Goal: Information Seeking & Learning: Learn about a topic

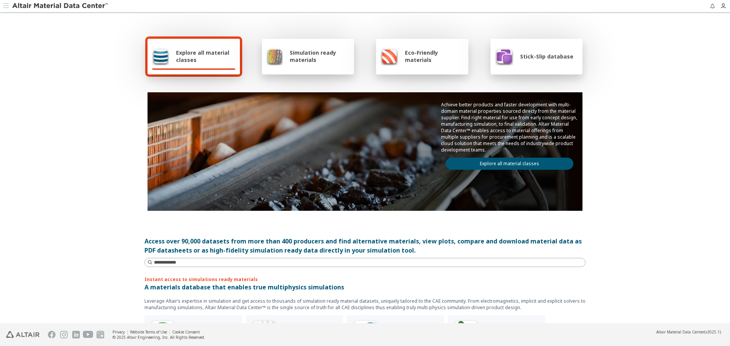
click at [119, 88] on div "Explore all material classes Simulation ready materials Eco-Friendly materials …" at bounding box center [365, 168] width 730 height 310
click at [302, 53] on span "Simulation ready materials" at bounding box center [320, 56] width 60 height 14
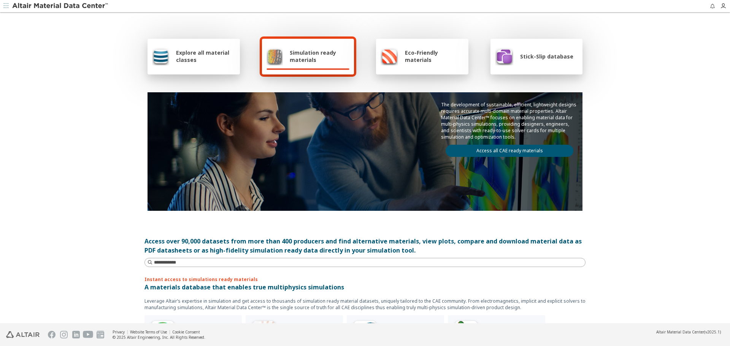
click at [491, 152] on link "Access all CAE ready materials" at bounding box center [509, 151] width 128 height 12
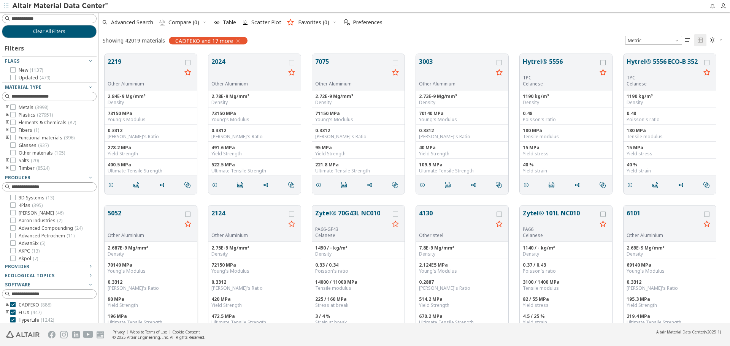
scroll to position [269, 625]
click at [8, 113] on icon "toogle group" at bounding box center [7, 115] width 5 height 6
click at [19, 122] on icon "toogle group" at bounding box center [18, 123] width 5 height 6
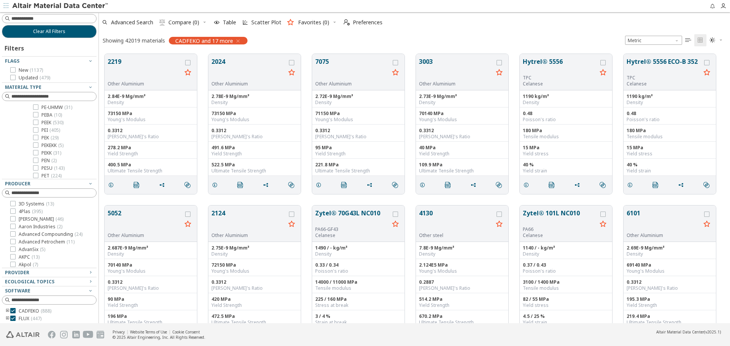
scroll to position [570, 0]
click at [36, 139] on icon at bounding box center [35, 137] width 5 height 5
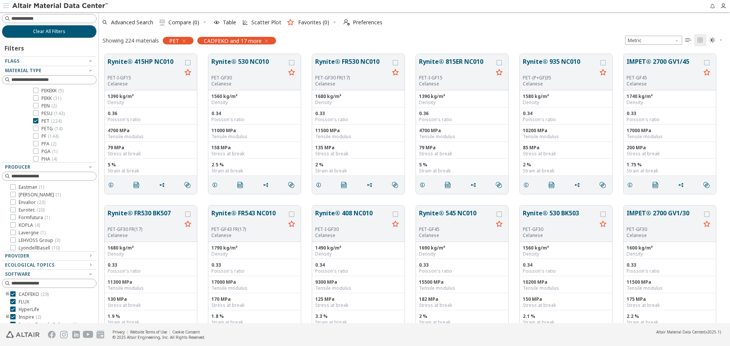
click at [421, 9] on div at bounding box center [406, 6] width 595 height 12
click at [34, 119] on icon at bounding box center [35, 120] width 5 height 5
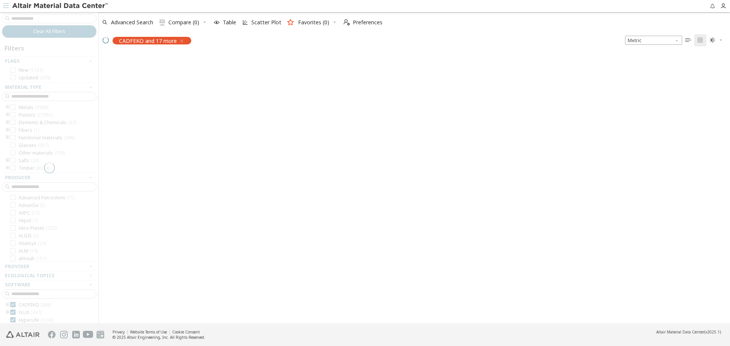
scroll to position [540, 0]
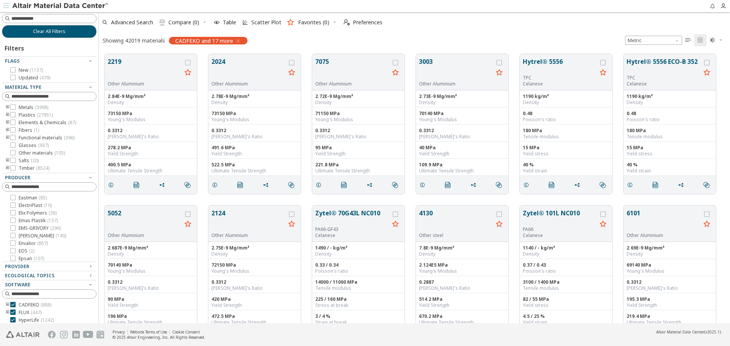
click at [8, 114] on icon "toogle group" at bounding box center [7, 115] width 5 height 6
click at [19, 121] on icon "toogle group" at bounding box center [18, 123] width 5 height 6
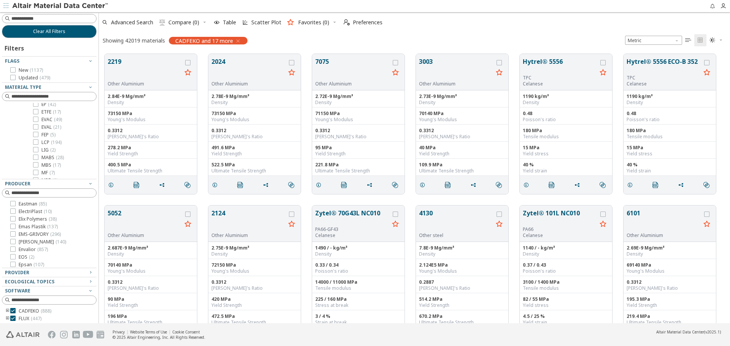
scroll to position [114, 0]
click at [57, 21] on input at bounding box center [49, 18] width 93 height 8
type input "****"
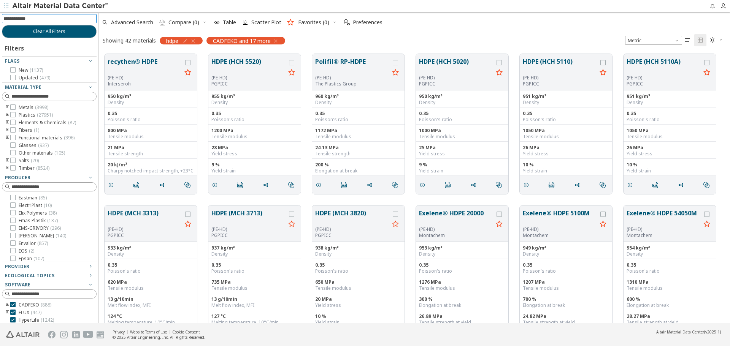
scroll to position [32, 0]
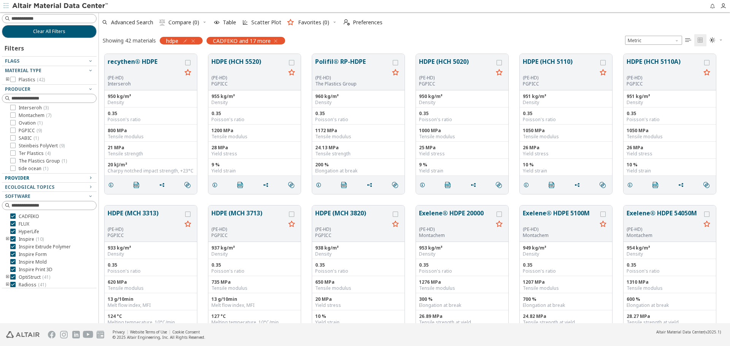
click at [57, 180] on div "Provider" at bounding box center [46, 178] width 82 height 6
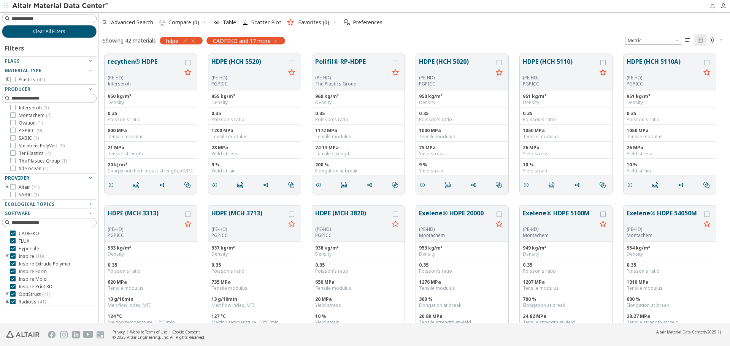
click at [57, 177] on div "Provider" at bounding box center [46, 178] width 82 height 6
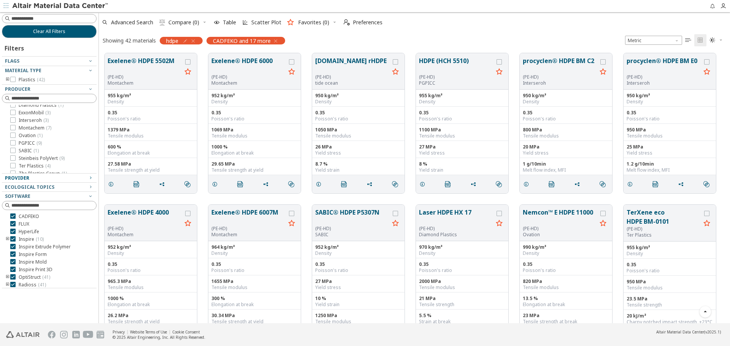
scroll to position [0, 0]
click at [51, 18] on input at bounding box center [53, 19] width 85 height 8
type input "***"
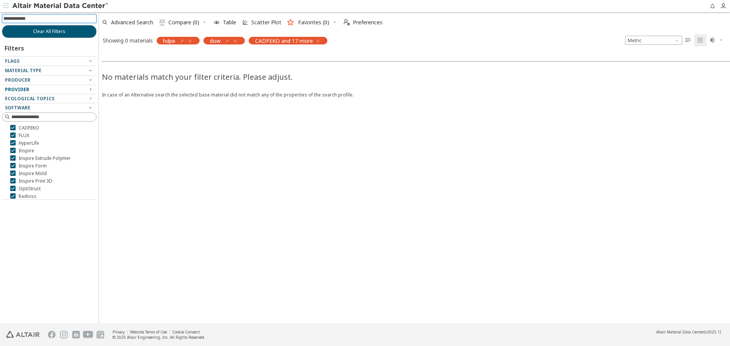
click at [193, 41] on icon "button" at bounding box center [190, 41] width 6 height 6
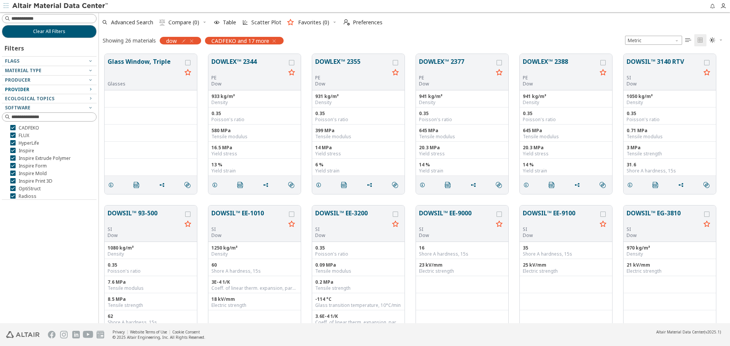
scroll to position [269, 625]
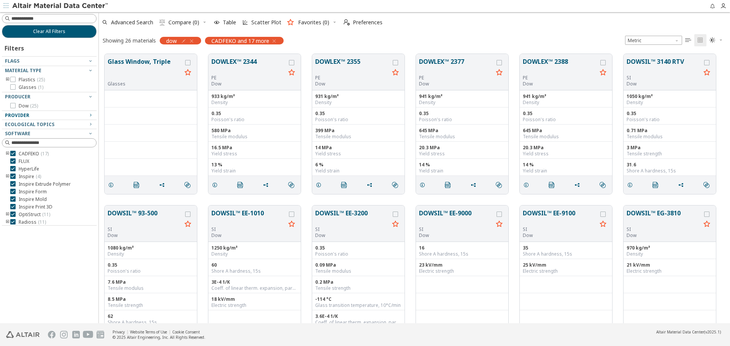
click at [44, 116] on div "Provider" at bounding box center [46, 115] width 82 height 6
click at [44, 115] on div "Provider" at bounding box center [46, 115] width 82 height 6
click at [11, 105] on icon at bounding box center [12, 105] width 5 height 5
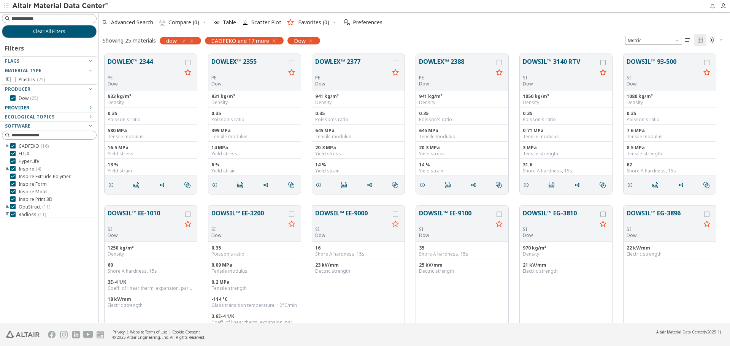
click at [196, 41] on div "dow" at bounding box center [180, 41] width 41 height 8
click at [193, 41] on icon "button" at bounding box center [191, 41] width 6 height 6
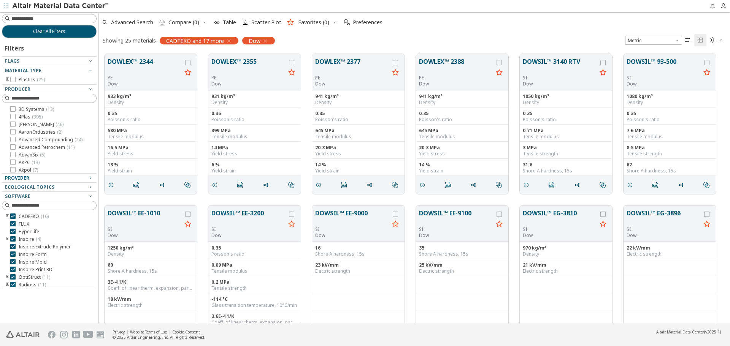
click at [264, 43] on icon "button" at bounding box center [265, 41] width 6 height 6
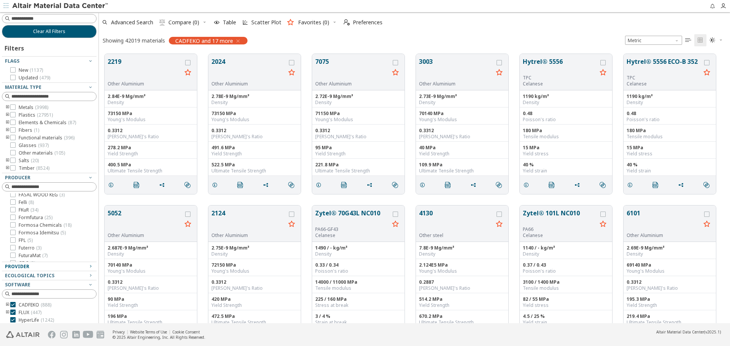
scroll to position [684, 0]
click at [13, 218] on icon at bounding box center [12, 220] width 5 height 5
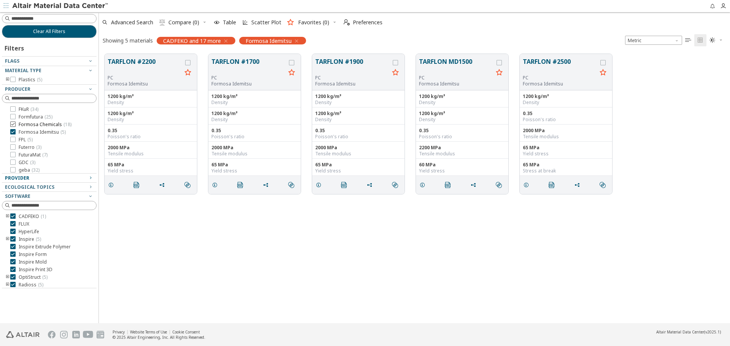
click at [13, 123] on icon at bounding box center [12, 124] width 5 height 5
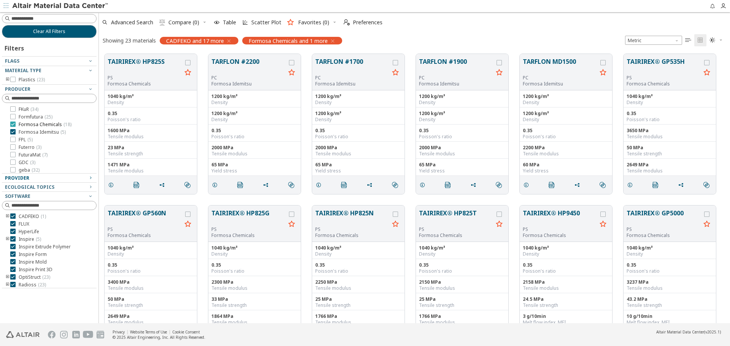
click at [13, 123] on icon at bounding box center [12, 124] width 5 height 5
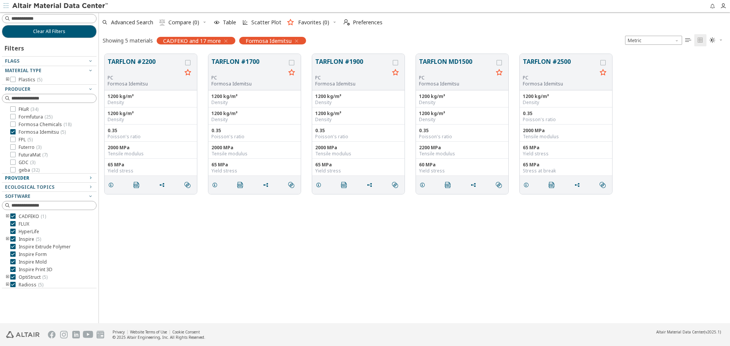
click at [14, 131] on icon at bounding box center [12, 131] width 5 height 5
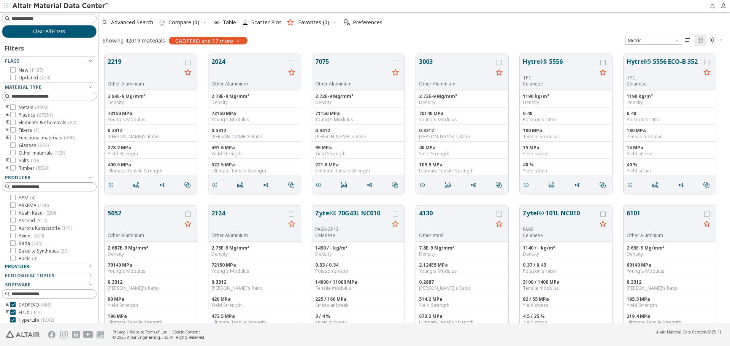
scroll to position [190, 0]
click at [12, 243] on icon at bounding box center [12, 243] width 5 height 5
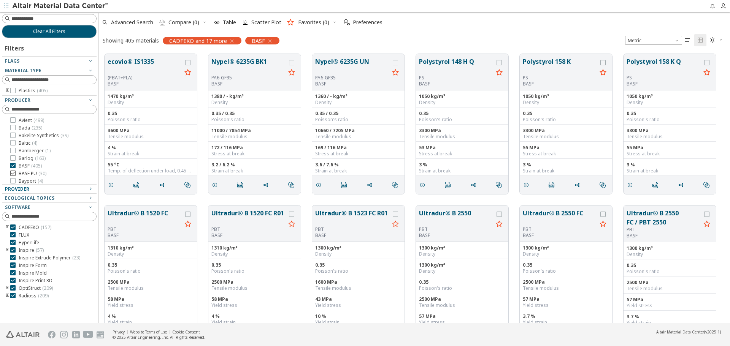
click at [12, 172] on icon at bounding box center [12, 173] width 5 height 5
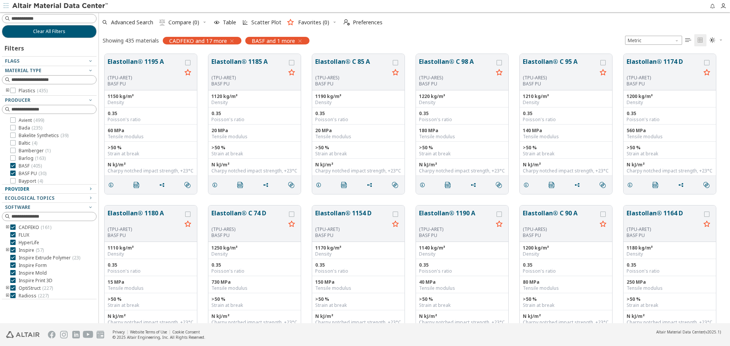
click at [7, 89] on icon "toogle group" at bounding box center [7, 91] width 5 height 6
click at [19, 98] on icon "toogle group" at bounding box center [18, 98] width 5 height 6
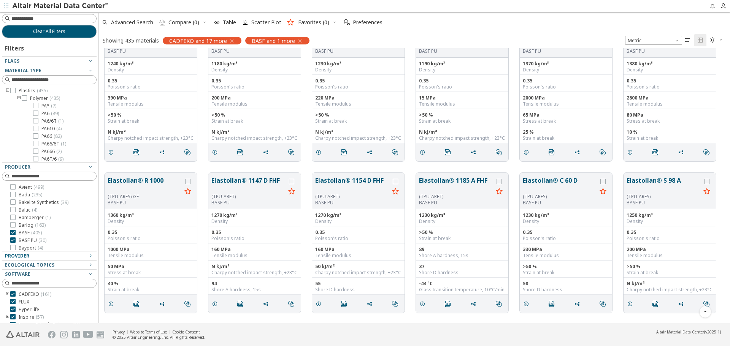
scroll to position [342, 0]
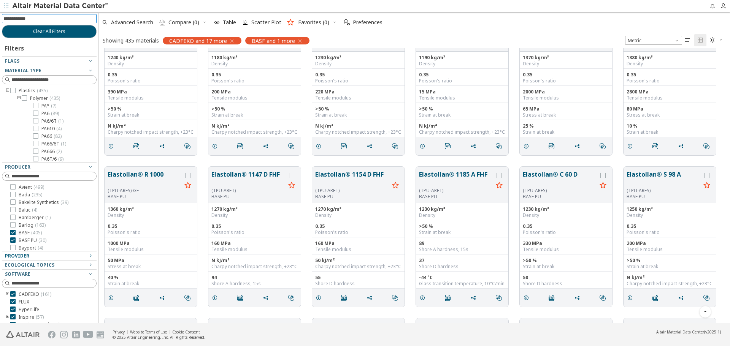
click at [43, 16] on input at bounding box center [49, 18] width 93 height 8
type input "****"
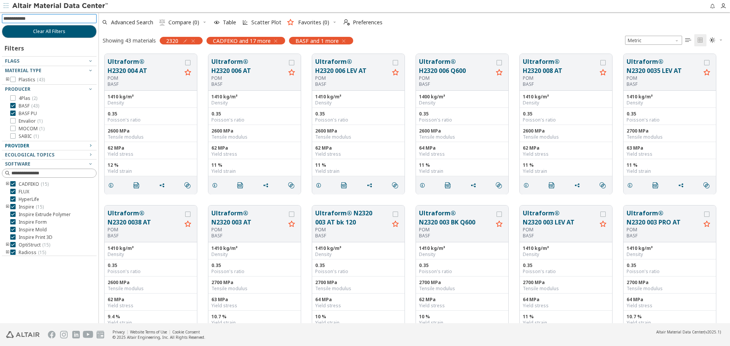
click at [183, 41] on icon "button" at bounding box center [185, 41] width 6 height 6
click at [127, 58] on input "****" at bounding box center [151, 57] width 49 height 8
type input "*****"
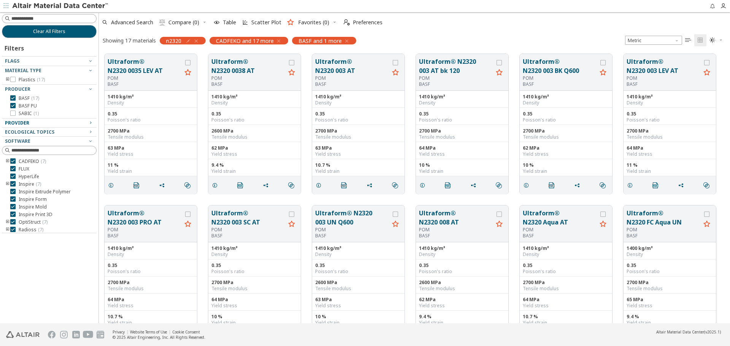
scroll to position [0, 0]
click at [643, 213] on button "Ultraform® N2320 FC Aqua UN" at bounding box center [663, 217] width 74 height 18
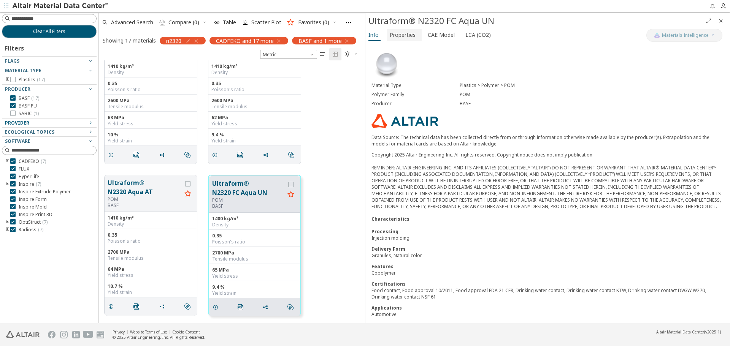
click at [403, 34] on span "Properties" at bounding box center [402, 35] width 26 height 12
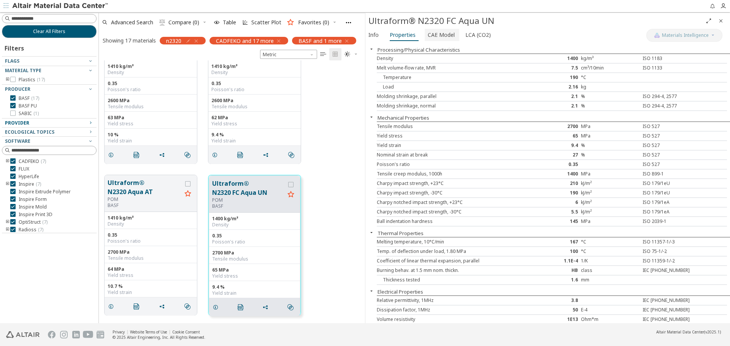
click at [443, 35] on span "CAE Model" at bounding box center [440, 35] width 27 height 12
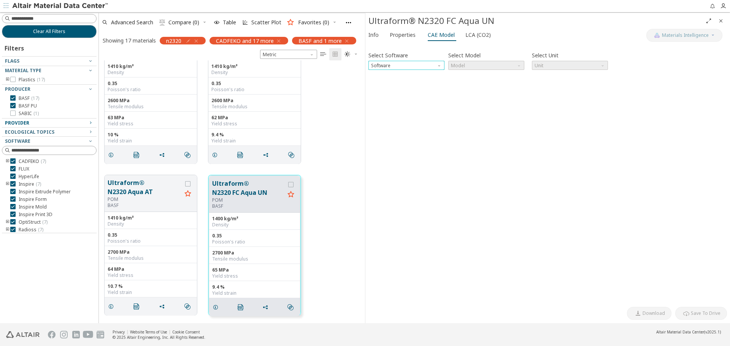
click at [437, 65] on span "Software" at bounding box center [440, 64] width 6 height 6
click at [382, 130] on span "Abaqus" at bounding box center [380, 130] width 17 height 6
click at [519, 65] on span "Model" at bounding box center [519, 64] width 6 height 6
click at [516, 72] on span "Elastic" at bounding box center [486, 74] width 70 height 5
click at [593, 68] on span "N mm s Mg" at bounding box center [570, 65] width 76 height 9
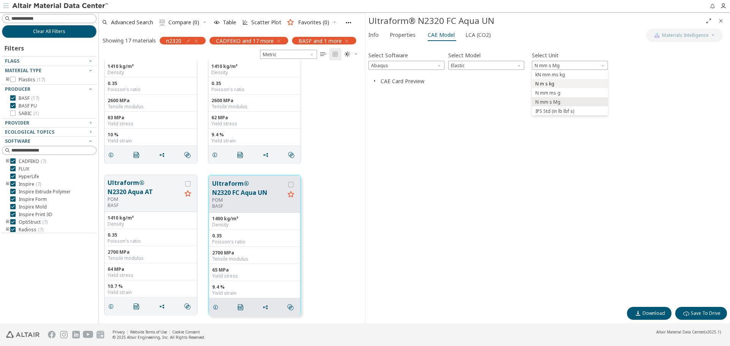
click at [568, 84] on span "N m s kg" at bounding box center [570, 83] width 70 height 5
click at [562, 66] on span "N m s kg" at bounding box center [570, 65] width 76 height 9
click at [561, 104] on span "N mm s Mg" at bounding box center [570, 102] width 70 height 5
click at [374, 80] on icon "button" at bounding box center [374, 81] width 6 height 6
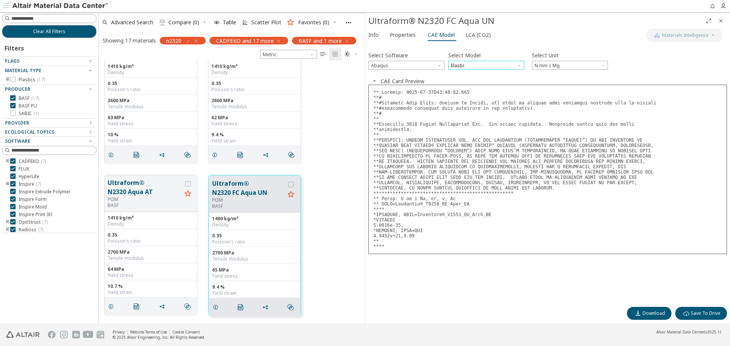
click at [515, 64] on span "Elastic" at bounding box center [486, 65] width 76 height 9
click at [507, 84] on span "Expansion" at bounding box center [486, 83] width 70 height 5
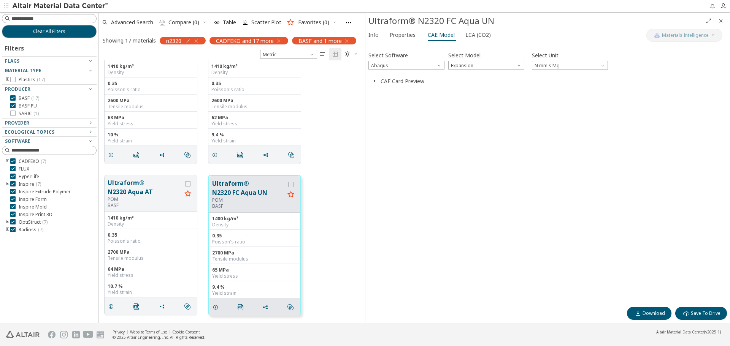
click at [373, 80] on icon "button" at bounding box center [374, 81] width 6 height 6
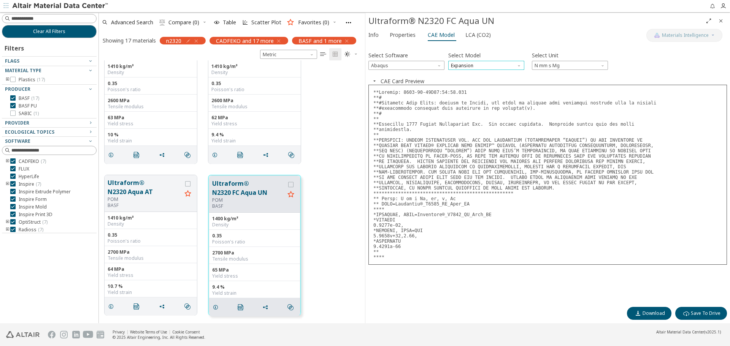
click at [505, 66] on span "Expansion" at bounding box center [486, 65] width 76 height 9
click at [491, 78] on button "Elastic" at bounding box center [486, 74] width 76 height 9
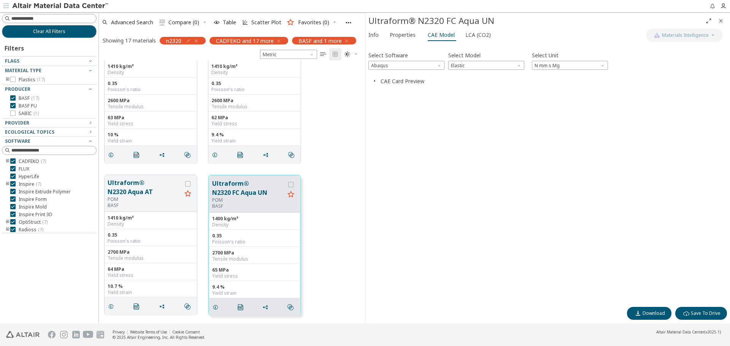
click at [378, 81] on span "button" at bounding box center [374, 81] width 9 height 7
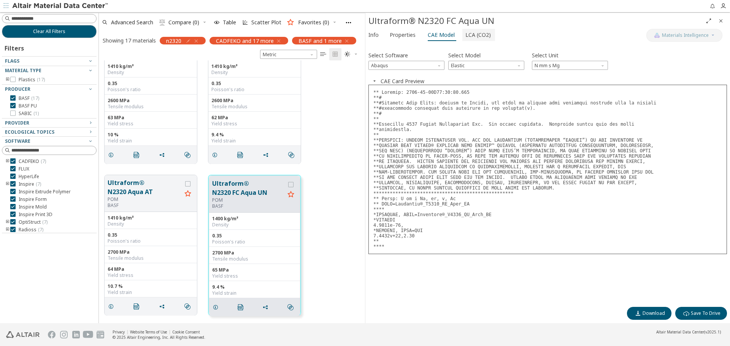
click at [474, 35] on span "LCA (CO2)" at bounding box center [477, 35] width 25 height 12
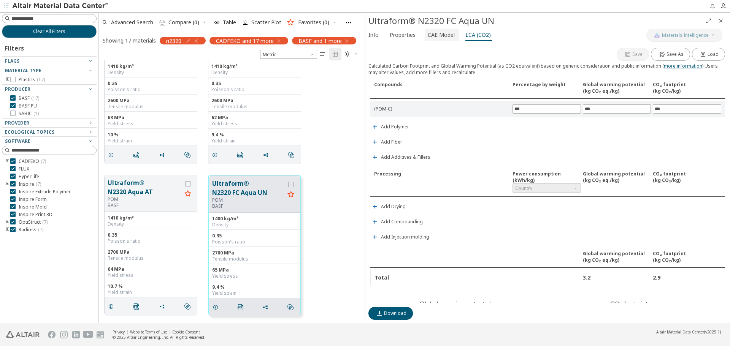
click at [441, 34] on span "CAE Model" at bounding box center [440, 35] width 27 height 12
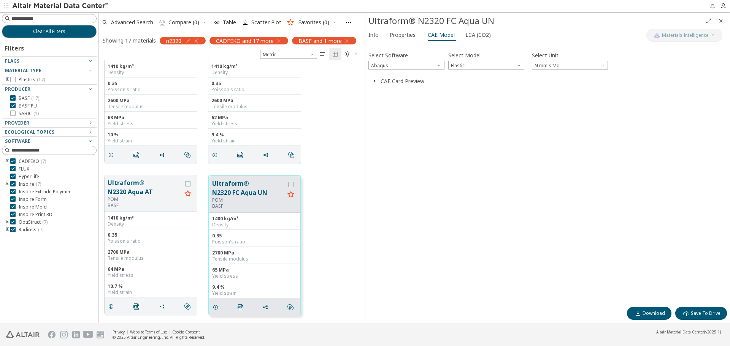
click at [372, 79] on icon "button" at bounding box center [374, 81] width 6 height 6
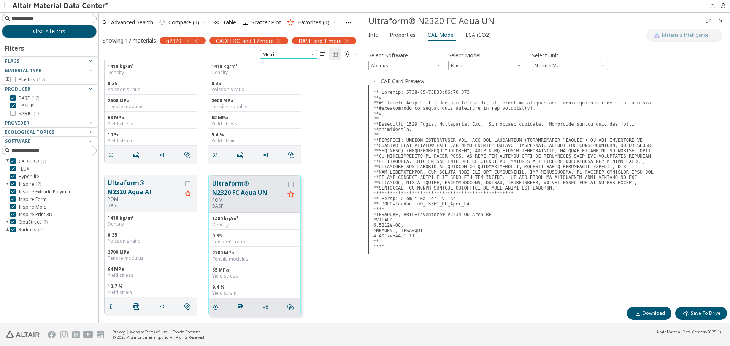
click at [301, 55] on span "Metric" at bounding box center [288, 54] width 57 height 9
click at [301, 54] on span "Metric" at bounding box center [288, 54] width 57 height 9
click at [345, 19] on span "button" at bounding box center [347, 22] width 9 height 17
click at [357, 39] on span "Preferences" at bounding box center [376, 37] width 52 height 12
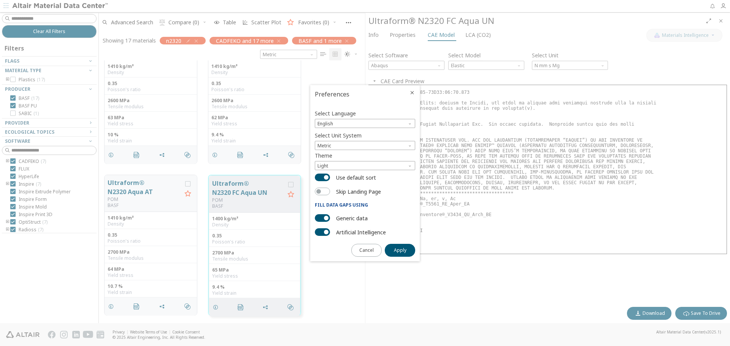
click at [415, 90] on span "Close" at bounding box center [411, 93] width 9 height 6
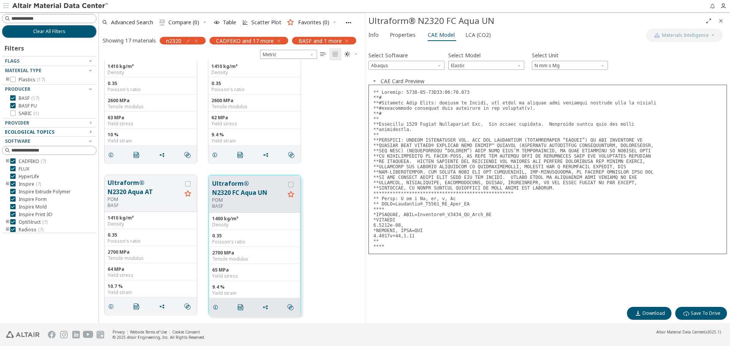
click at [64, 130] on div "Ecological Topics" at bounding box center [46, 132] width 82 height 6
click at [87, 131] on div "Ecological Topics" at bounding box center [46, 132] width 82 height 6
click at [46, 56] on div "Filters" at bounding box center [49, 47] width 95 height 18
click at [48, 59] on div "Flags" at bounding box center [46, 61] width 82 height 6
click at [59, 59] on div "Flags" at bounding box center [46, 61] width 82 height 6
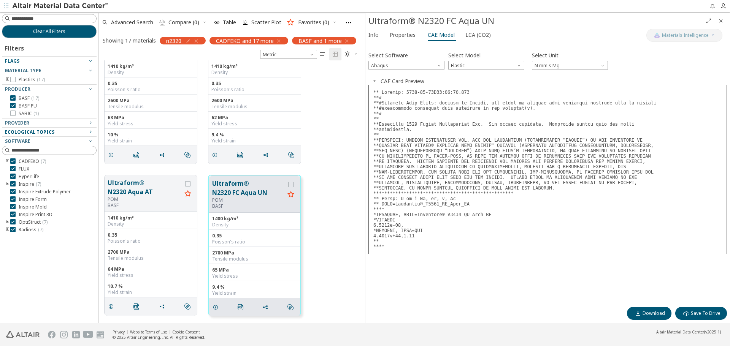
click at [59, 59] on div "Flags" at bounding box center [46, 61] width 82 height 6
drag, startPoint x: 720, startPoint y: 19, endPoint x: 705, endPoint y: 20, distance: 15.6
click at [720, 19] on icon "Close" at bounding box center [720, 21] width 6 height 6
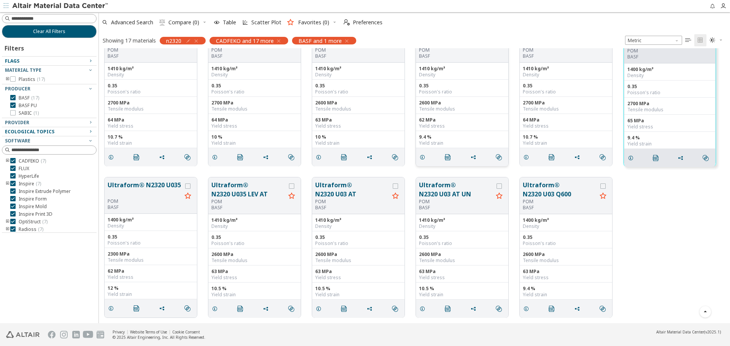
scroll to position [180, 0]
click at [63, 31] on span "Clear All Filters" at bounding box center [49, 31] width 32 height 6
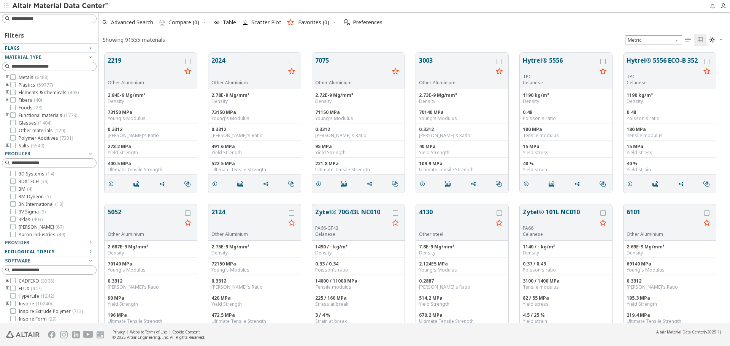
scroll to position [271, 625]
click at [87, 47] on icon "button" at bounding box center [90, 48] width 6 height 6
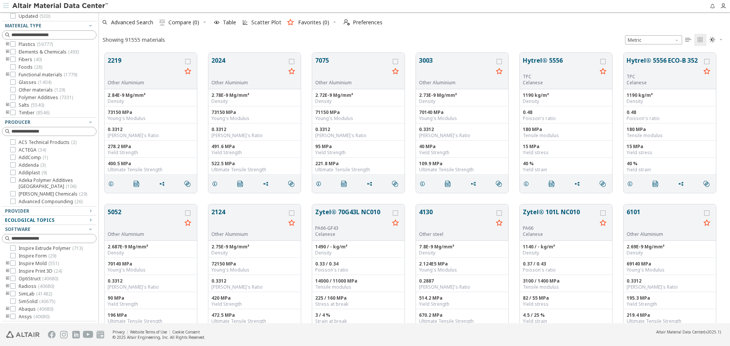
scroll to position [68, 0]
click at [6, 277] on icon "toogle group" at bounding box center [7, 278] width 5 height 6
click at [25, 290] on icon at bounding box center [24, 287] width 5 height 5
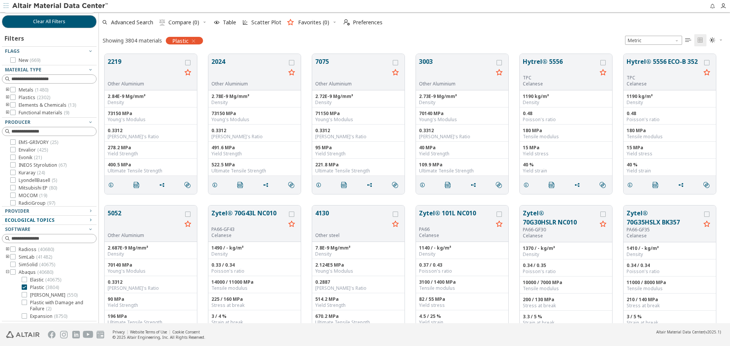
scroll to position [10, 0]
click at [7, 97] on icon "toogle group" at bounding box center [7, 98] width 5 height 6
click at [19, 104] on icon "toogle group" at bounding box center [18, 105] width 5 height 6
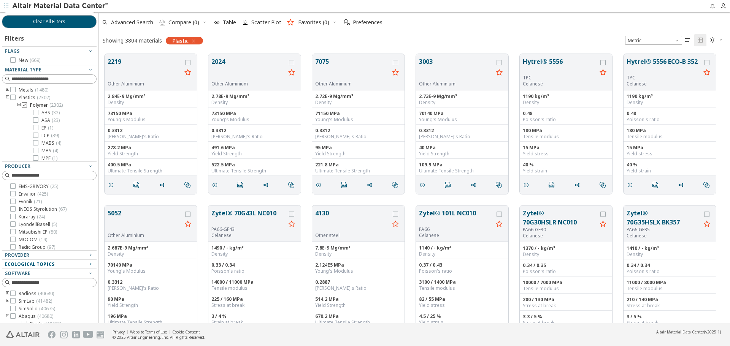
click at [24, 105] on icon at bounding box center [24, 104] width 5 height 5
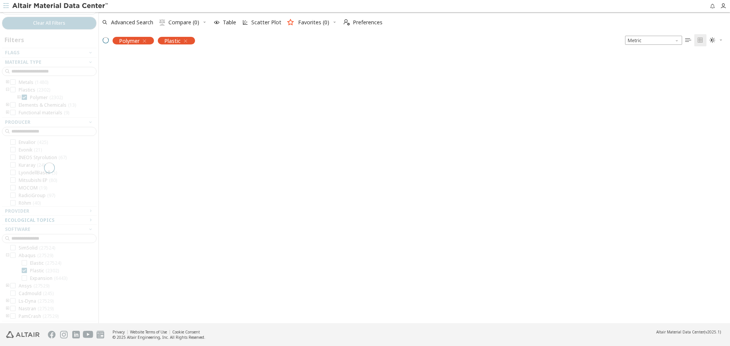
scroll to position [8, 0]
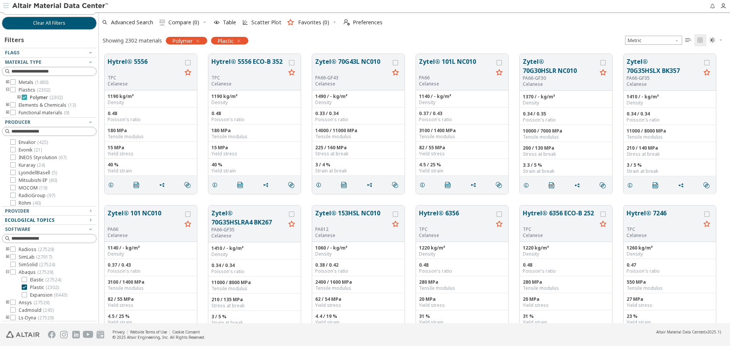
click at [24, 98] on icon at bounding box center [24, 97] width 5 height 5
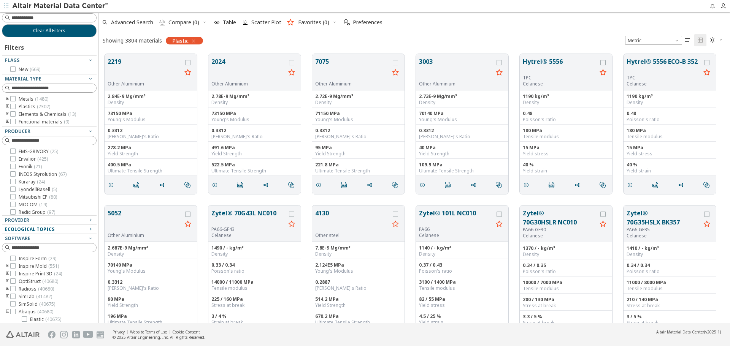
scroll to position [68, 0]
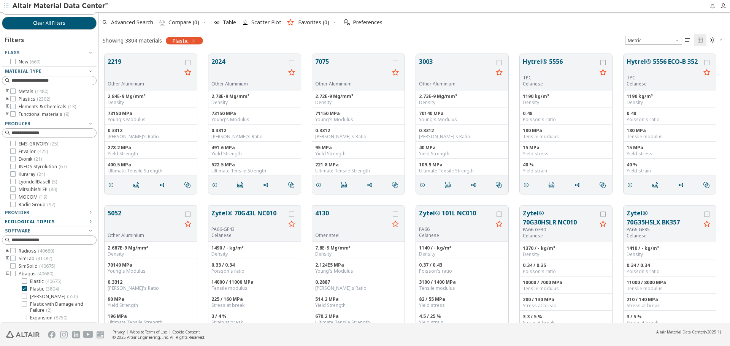
click at [7, 98] on icon "toogle group" at bounding box center [7, 99] width 5 height 6
click at [18, 107] on icon "toogle group" at bounding box center [18, 107] width 5 height 6
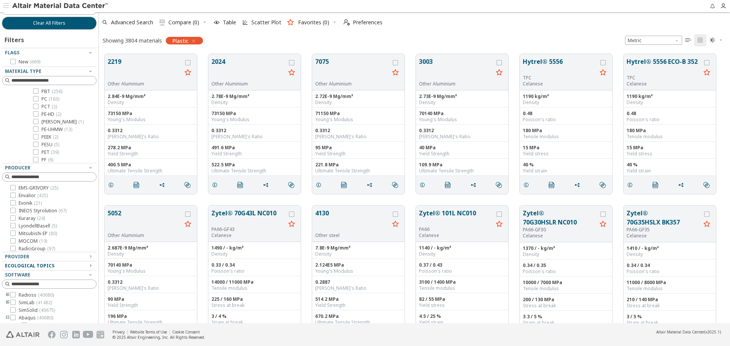
scroll to position [266, 0]
click at [35, 153] on icon at bounding box center [35, 151] width 5 height 5
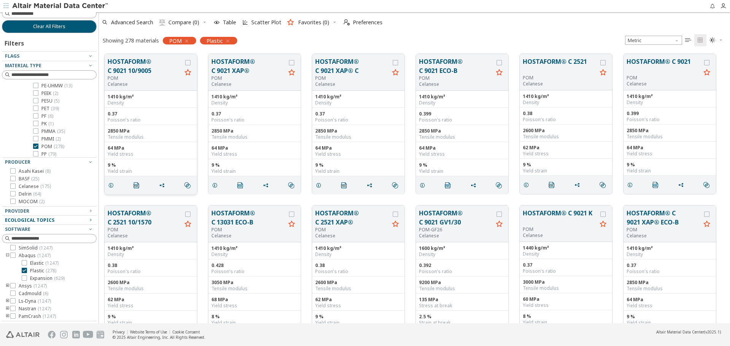
scroll to position [5, 0]
click at [14, 177] on icon at bounding box center [12, 178] width 5 height 5
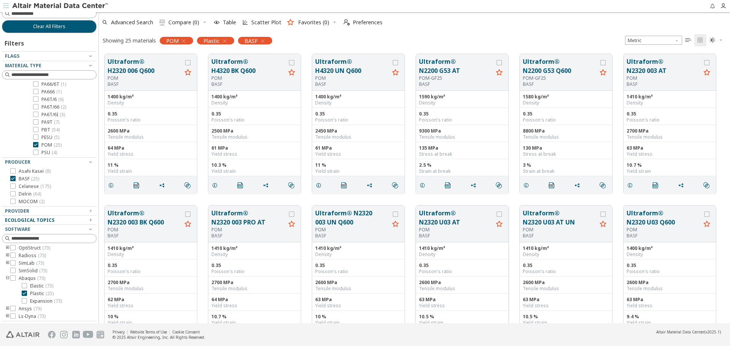
scroll to position [76, 0]
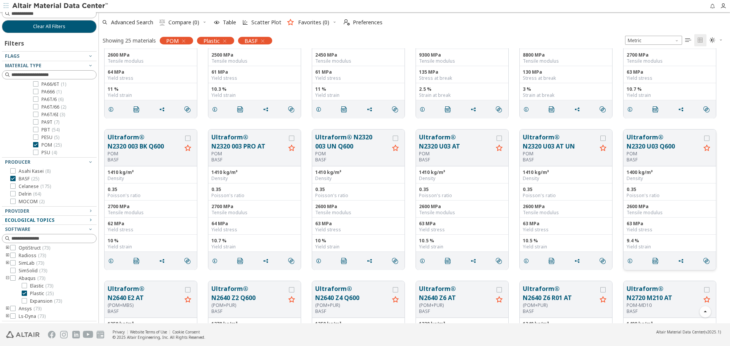
click at [644, 145] on button "Ultraform® N2320 U03 Q600" at bounding box center [663, 142] width 74 height 18
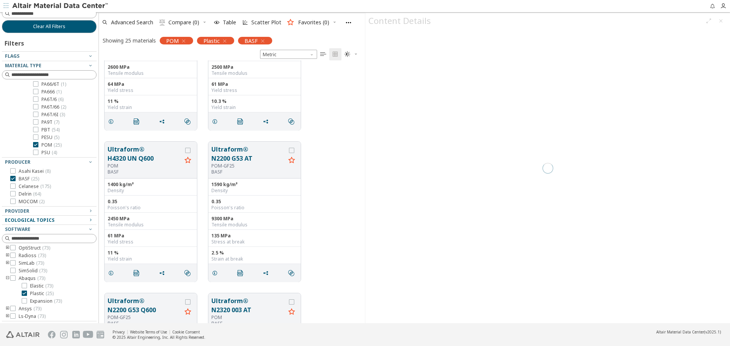
scroll to position [257, 260]
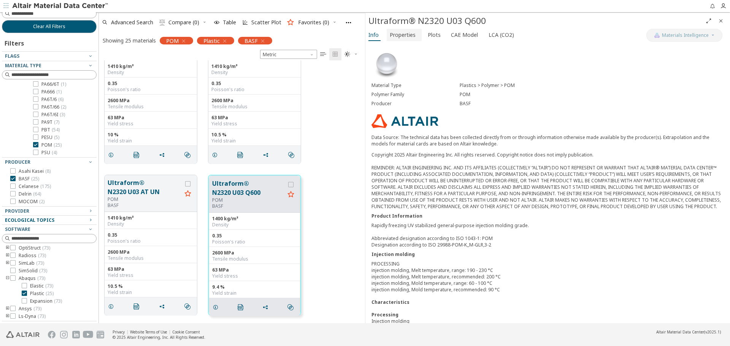
click at [415, 33] on span "Properties" at bounding box center [403, 35] width 29 height 12
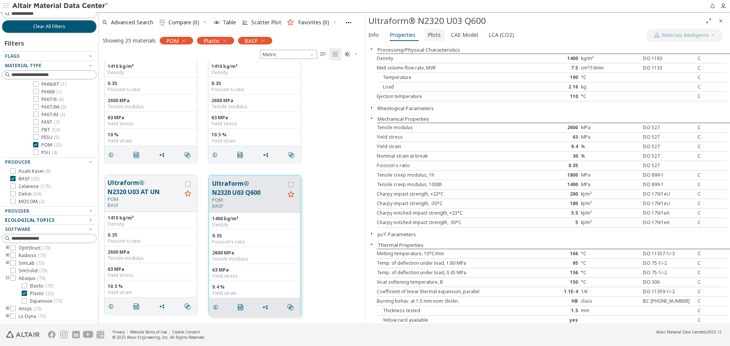
click at [432, 33] on span "Plots" at bounding box center [433, 35] width 13 height 12
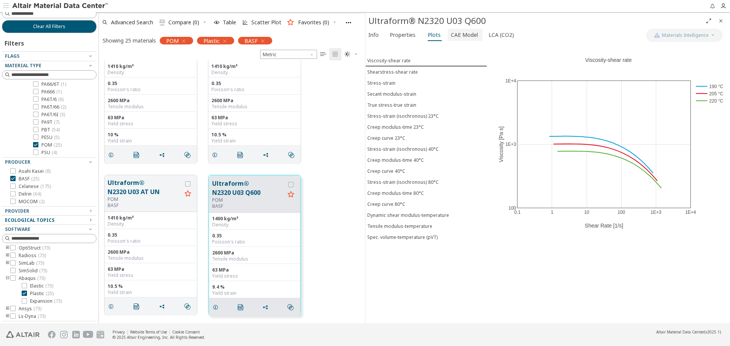
click at [462, 35] on span "CAE Model" at bounding box center [464, 35] width 27 height 12
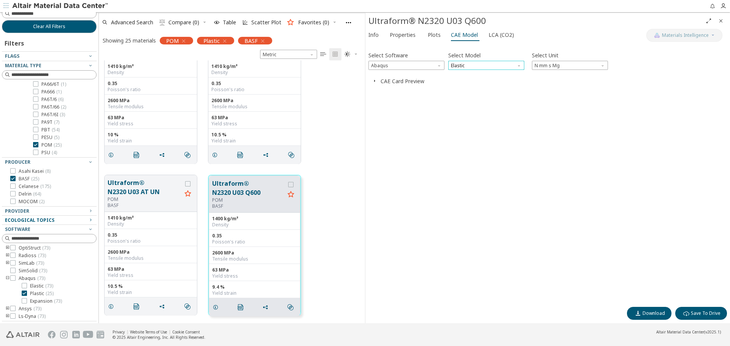
click at [465, 67] on span "Elastic" at bounding box center [486, 65] width 76 height 9
click at [461, 92] on span "Plastic" at bounding box center [458, 93] width 14 height 6
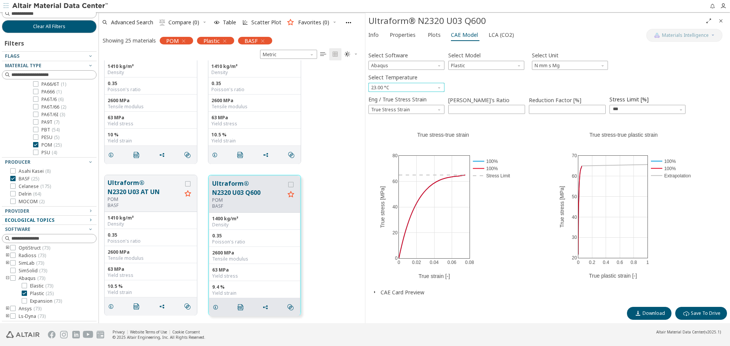
click at [438, 87] on span "Select Temperature" at bounding box center [440, 86] width 6 height 6
click at [467, 86] on div "Select Temperature 23.00 °C" at bounding box center [547, 82] width 358 height 20
click at [441, 109] on span "Eng / True Stress Strain" at bounding box center [440, 108] width 6 height 6
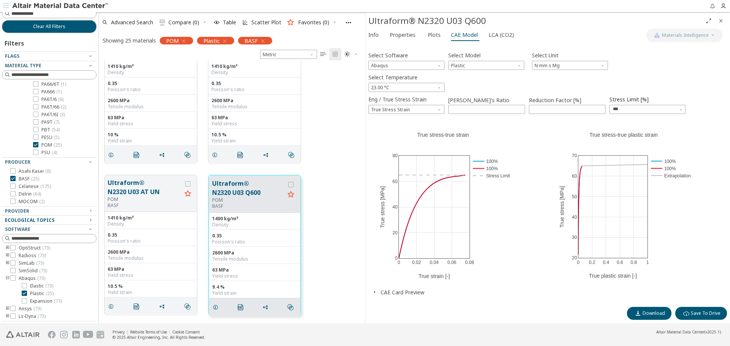
click at [375, 291] on icon "button" at bounding box center [374, 292] width 6 height 6
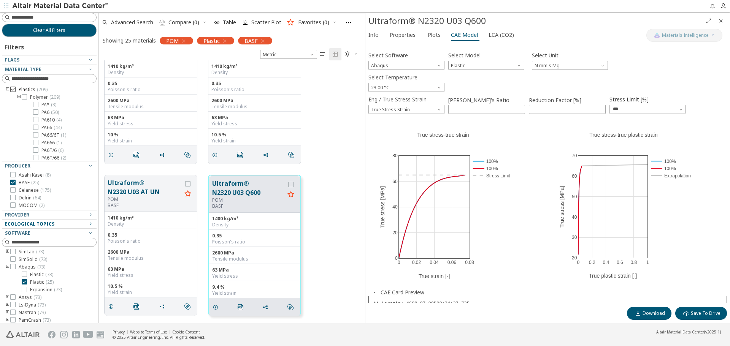
scroll to position [0, 0]
click at [417, 67] on span "Abaqus" at bounding box center [406, 65] width 76 height 9
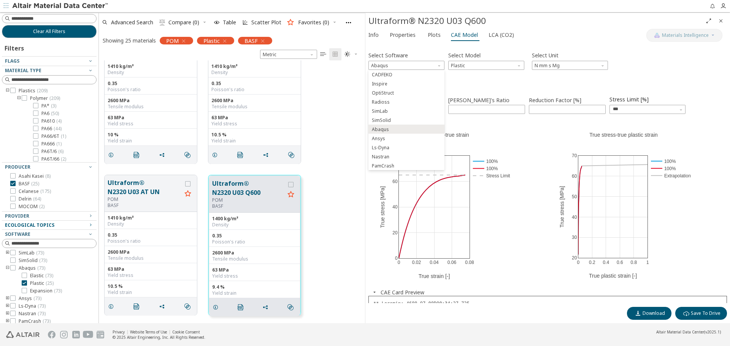
click at [576, 46] on div "Select Software Abaqus Select Model Plastic Select Unit N mm s Mg Select Temper…" at bounding box center [547, 174] width 358 height 257
click at [481, 65] on span "Plastic" at bounding box center [486, 65] width 76 height 9
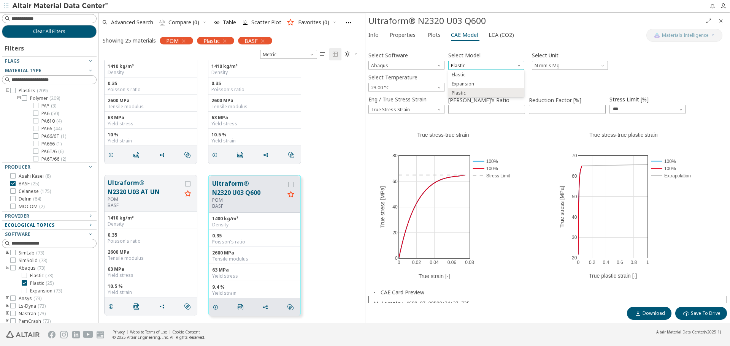
click at [481, 65] on span "Plastic" at bounding box center [486, 65] width 76 height 9
click at [432, 89] on span "23.00 °C" at bounding box center [406, 87] width 76 height 9
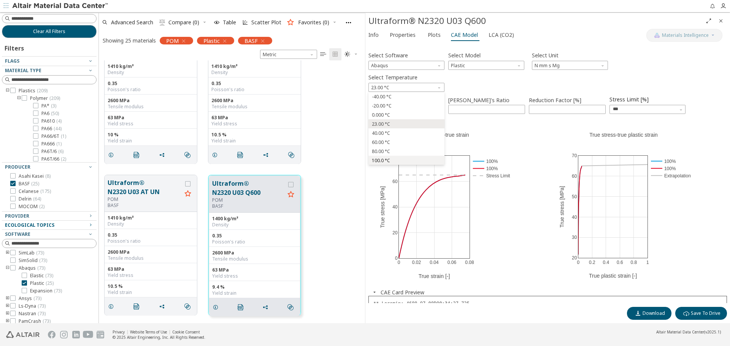
click at [407, 157] on button "100.0 °C" at bounding box center [406, 160] width 76 height 9
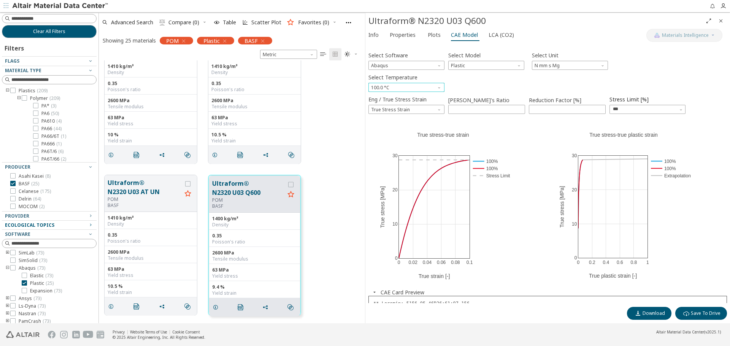
click at [438, 87] on span "Select Temperature" at bounding box center [440, 86] width 6 height 6
click at [413, 122] on span "23.00 °C" at bounding box center [406, 124] width 70 height 5
click at [519, 108] on input "****" at bounding box center [486, 109] width 76 height 8
type input "****"
click at [519, 111] on input "****" at bounding box center [486, 109] width 76 height 8
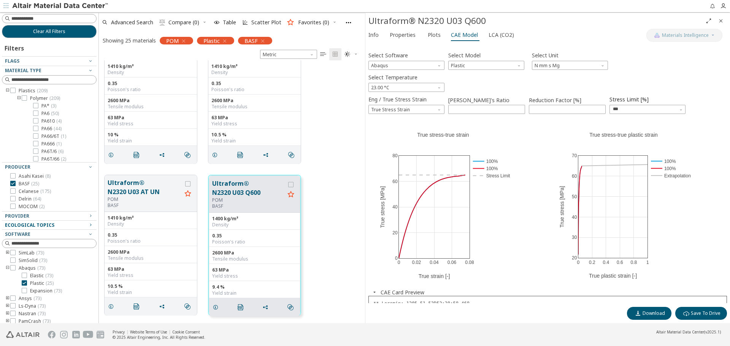
drag, startPoint x: 681, startPoint y: 84, endPoint x: 685, endPoint y: 84, distance: 4.2
click at [682, 85] on div "Select Temperature 23.00 °C" at bounding box center [547, 82] width 358 height 20
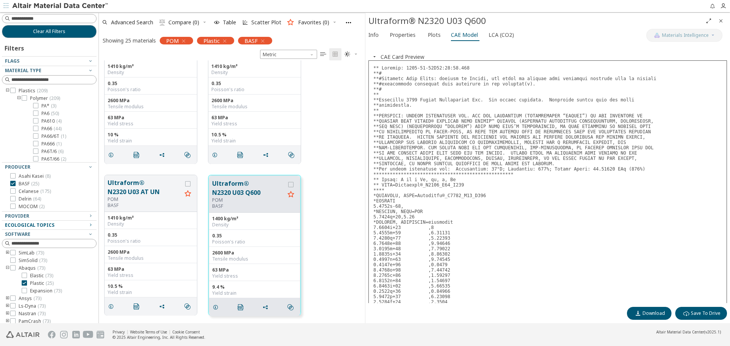
scroll to position [228, 0]
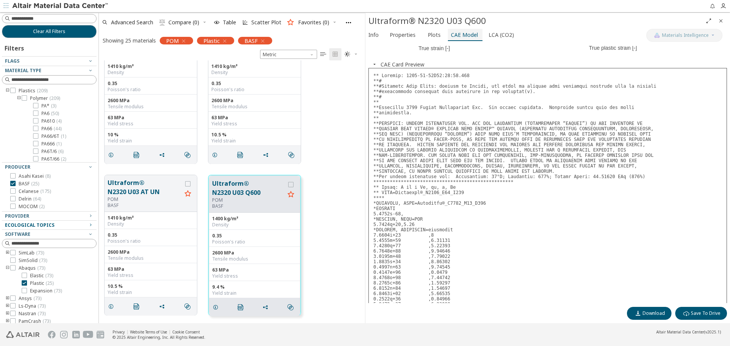
click at [463, 34] on span "CAE Model" at bounding box center [464, 35] width 27 height 12
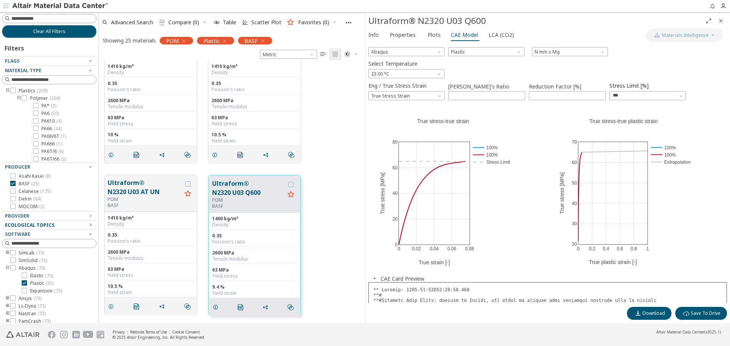
scroll to position [0, 0]
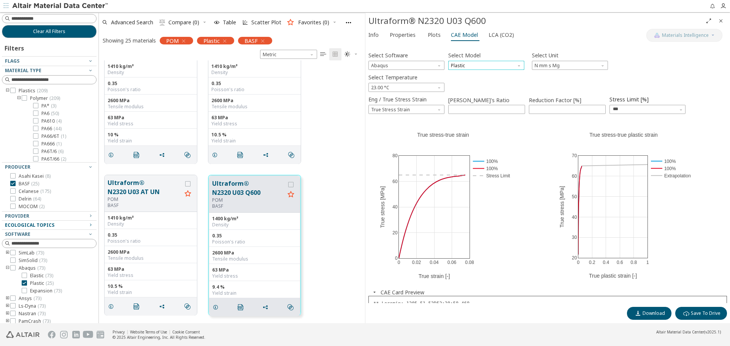
click at [509, 68] on span "Plastic" at bounding box center [486, 65] width 76 height 9
click at [419, 66] on span "Abaqus" at bounding box center [406, 65] width 76 height 9
click at [422, 147] on span "Ls-Dyna" at bounding box center [406, 147] width 70 height 5
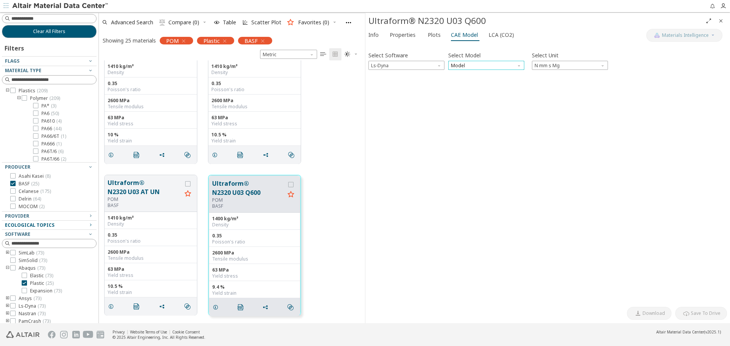
click at [487, 63] on span "Model" at bounding box center [486, 65] width 76 height 9
click at [487, 82] on span "Mat24" at bounding box center [486, 83] width 70 height 5
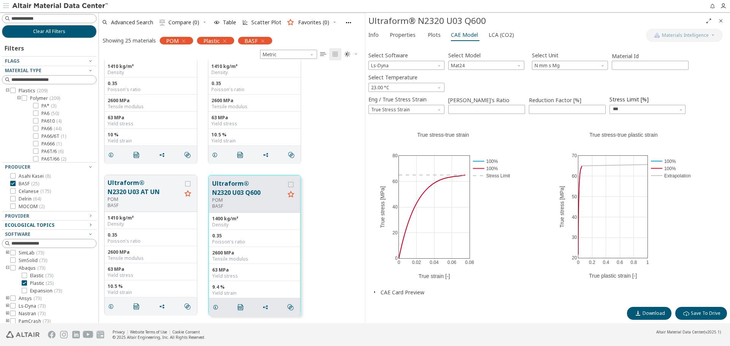
click at [374, 293] on icon "button" at bounding box center [374, 292] width 6 height 6
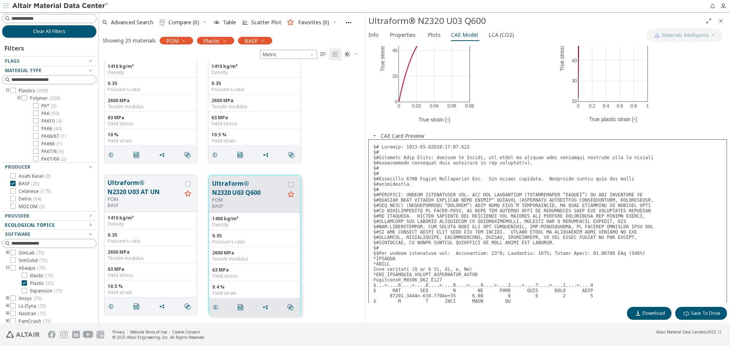
scroll to position [152, 0]
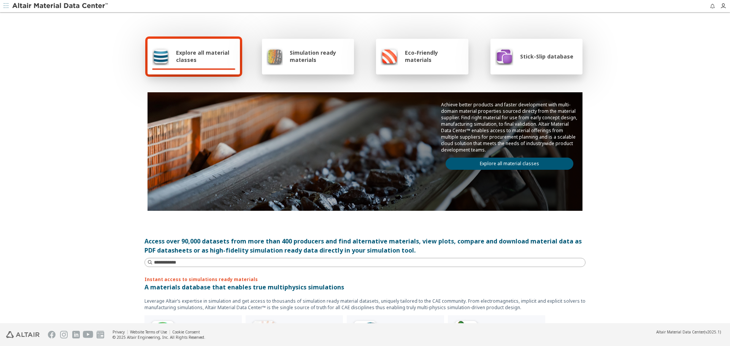
click at [330, 53] on span "Simulation ready materials" at bounding box center [320, 56] width 60 height 14
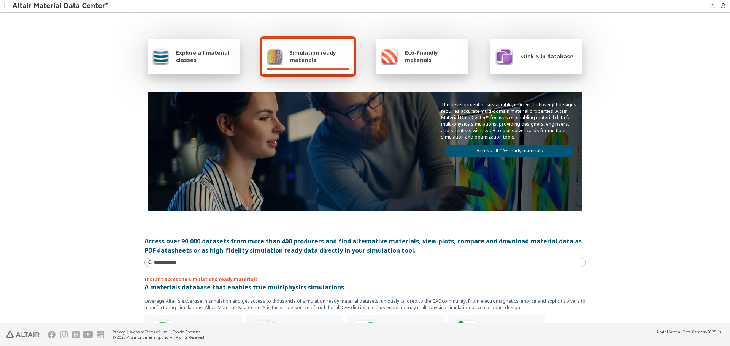
click at [679, 44] on div "Explore all material classes Simulation ready materials Eco-Friendly materials …" at bounding box center [365, 168] width 730 height 310
click at [302, 53] on span "Simulation ready materials" at bounding box center [320, 56] width 60 height 14
click at [505, 152] on link "Access all CAE ready materials" at bounding box center [509, 151] width 128 height 12
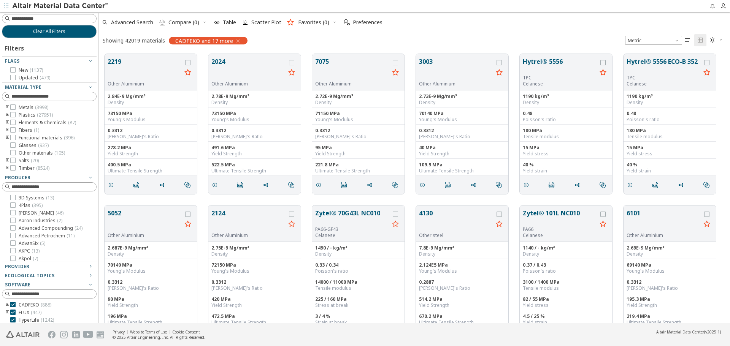
click at [6, 136] on icon "toogle group" at bounding box center [7, 138] width 5 height 6
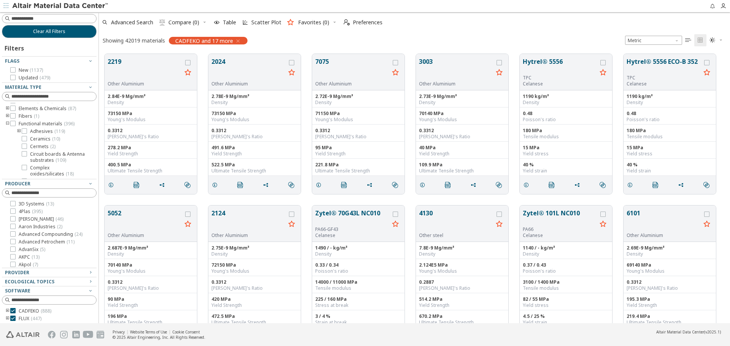
scroll to position [8, 0]
click at [7, 129] on icon "toogle group" at bounding box center [7, 130] width 5 height 6
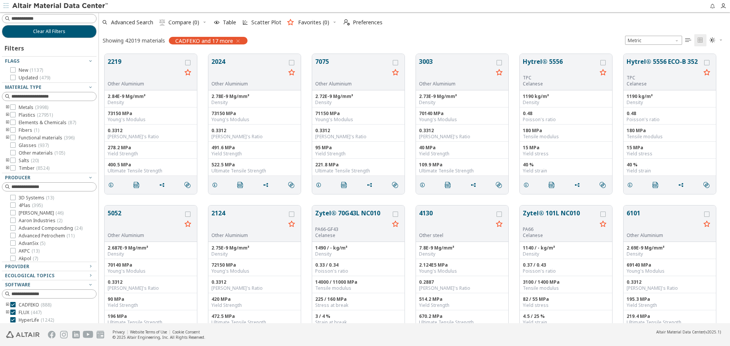
click at [8, 128] on icon "toogle group" at bounding box center [7, 130] width 5 height 6
click at [8, 159] on icon "toogle group" at bounding box center [7, 161] width 5 height 6
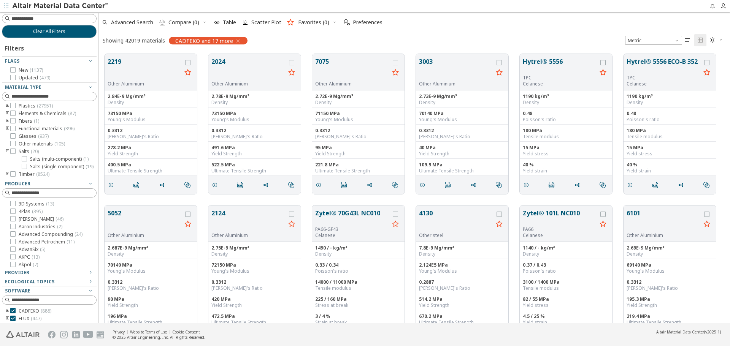
scroll to position [38, 0]
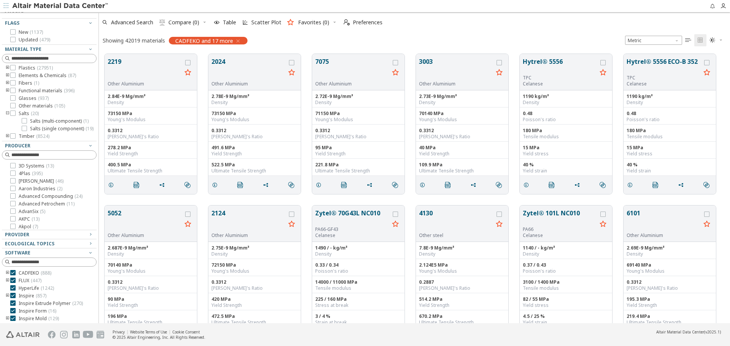
click at [8, 136] on icon "toogle group" at bounding box center [7, 136] width 5 height 6
click at [7, 91] on icon "toogle group" at bounding box center [7, 91] width 5 height 6
click at [8, 122] on icon "toogle group" at bounding box center [7, 123] width 5 height 6
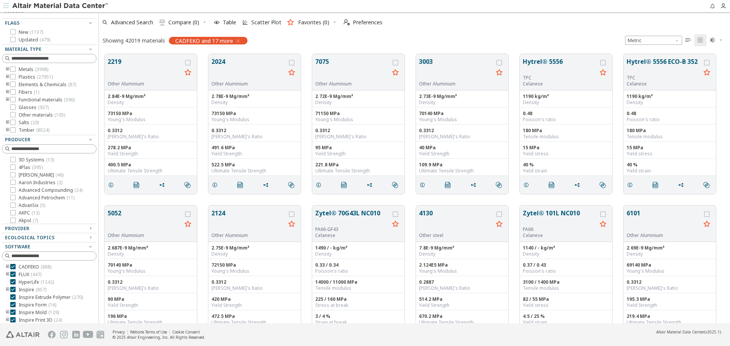
click at [6, 131] on div "Filters Flags New ( 1137 ) Updated ( 479 ) Material Type Metals ( 3998 ) Plasti…" at bounding box center [49, 169] width 95 height 339
click at [8, 129] on div at bounding box center [47, 129] width 91 height 4
click at [7, 127] on div at bounding box center [47, 129] width 91 height 4
click at [8, 125] on icon "toogle group" at bounding box center [7, 126] width 5 height 6
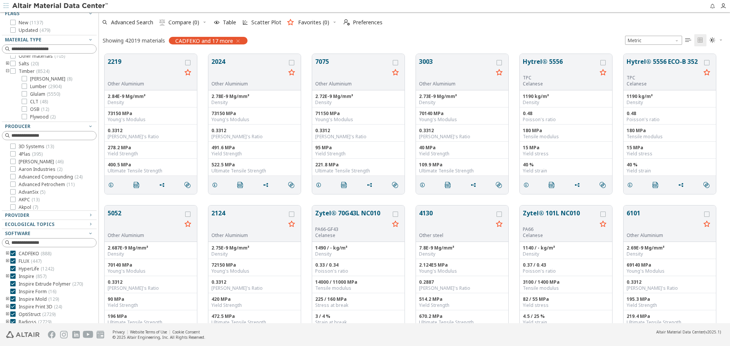
scroll to position [52, 0]
click at [8, 66] on icon "toogle group" at bounding box center [7, 67] width 5 height 6
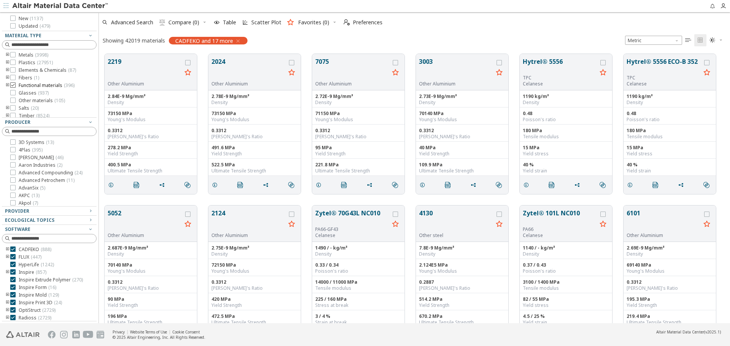
scroll to position [0, 0]
click at [8, 84] on icon "toogle group" at bounding box center [7, 86] width 5 height 6
click at [8, 71] on icon "toogle group" at bounding box center [7, 71] width 5 height 6
click at [6, 70] on icon "toogle group" at bounding box center [7, 71] width 5 height 6
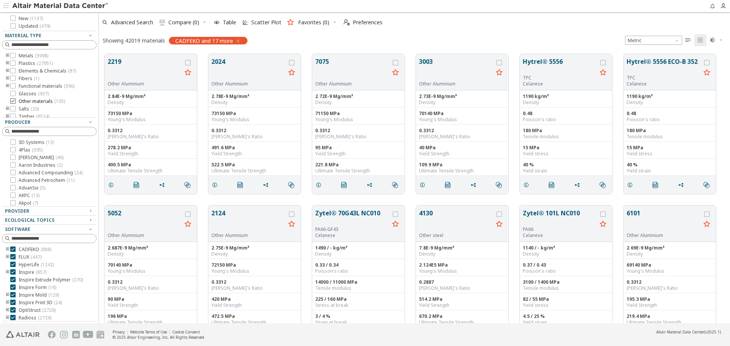
click at [15, 99] on icon at bounding box center [12, 100] width 5 height 5
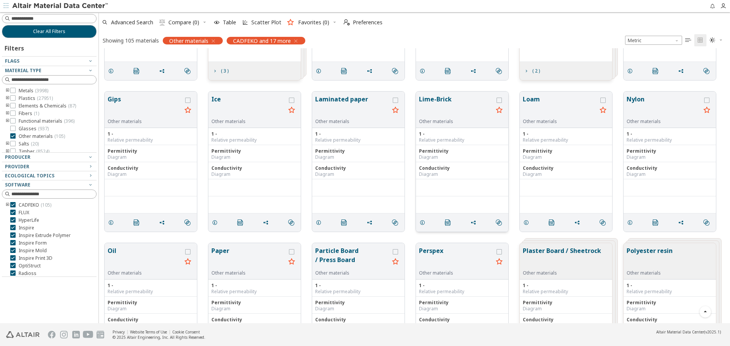
scroll to position [152, 0]
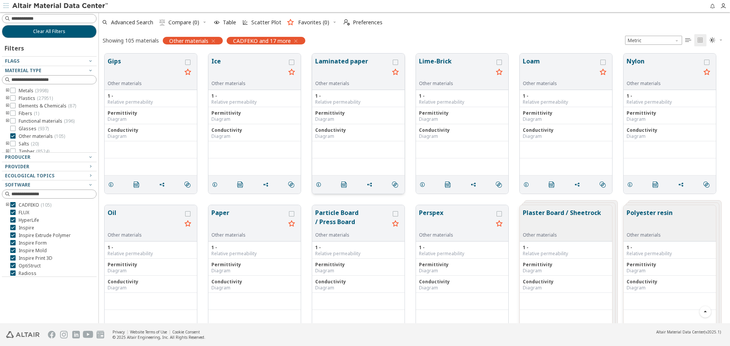
click at [346, 62] on button "Laminated paper" at bounding box center [352, 69] width 74 height 24
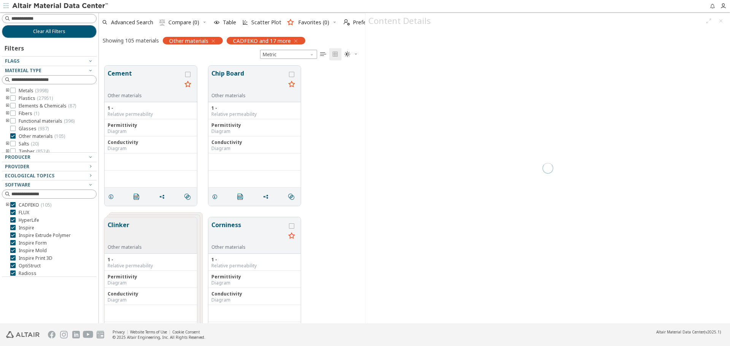
scroll to position [257, 260]
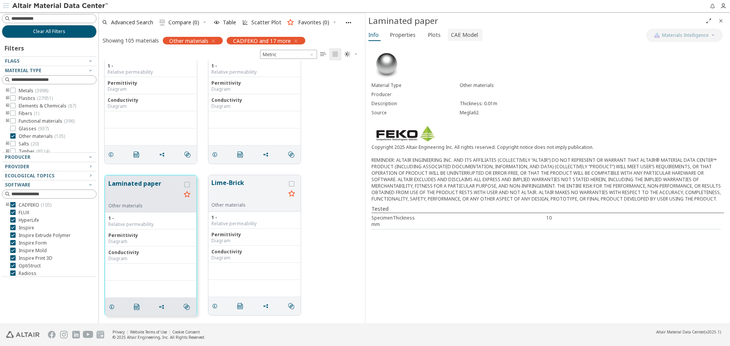
click at [453, 35] on span "CAE Model" at bounding box center [464, 35] width 27 height 12
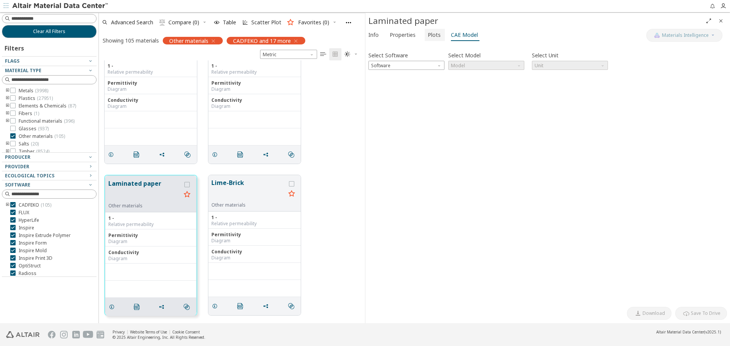
click at [431, 31] on span "Plots" at bounding box center [433, 35] width 13 height 12
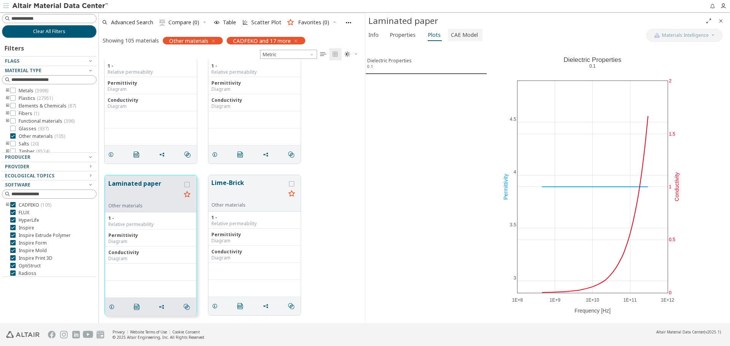
click at [459, 32] on span "CAE Model" at bounding box center [464, 35] width 27 height 12
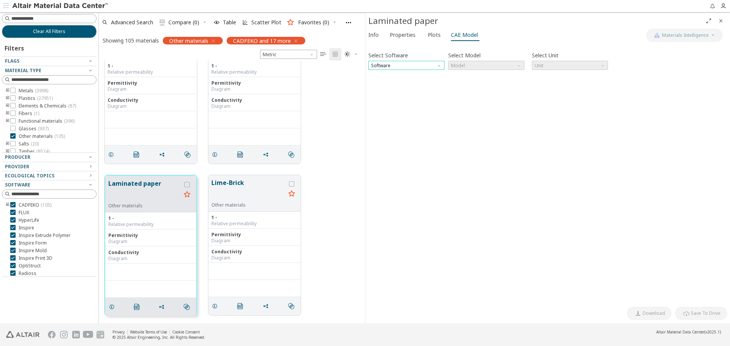
click at [394, 64] on span "Software" at bounding box center [406, 65] width 76 height 9
click at [394, 83] on span "SimLab" at bounding box center [406, 83] width 70 height 5
drag, startPoint x: 498, startPoint y: 70, endPoint x: 497, endPoint y: 65, distance: 4.2
click at [498, 67] on span "Model" at bounding box center [486, 65] width 76 height 9
click at [497, 65] on span "Model" at bounding box center [486, 65] width 76 height 9
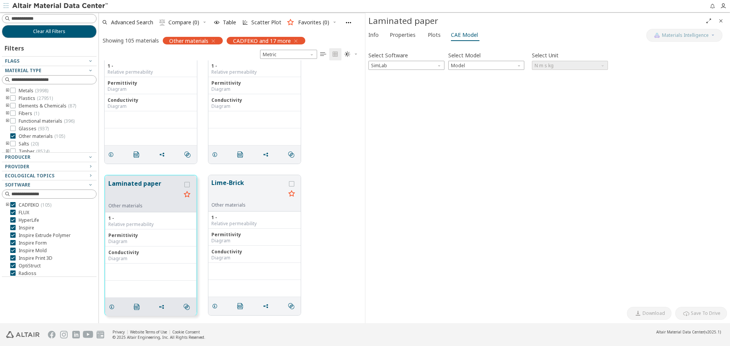
click at [475, 109] on div "Select Software SimLab Select Model Model Select Unit N m s kg Invalid data. Pl…" at bounding box center [547, 174] width 358 height 257
click at [6, 205] on icon "toogle group" at bounding box center [7, 205] width 5 height 6
click at [296, 40] on icon "button" at bounding box center [296, 41] width 6 height 6
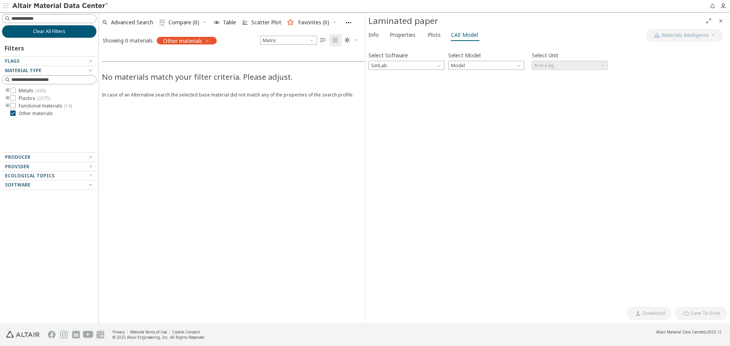
click at [720, 19] on icon "Close" at bounding box center [720, 21] width 6 height 6
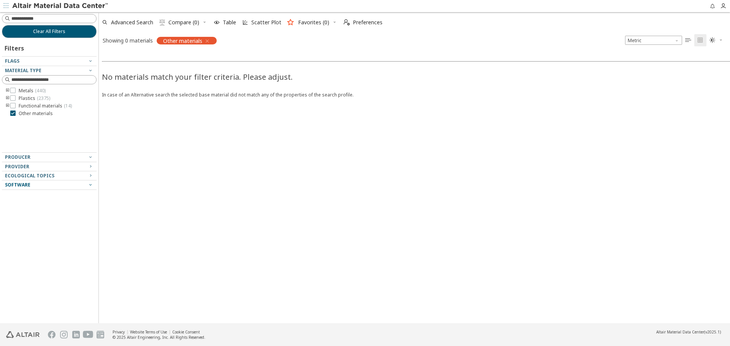
click at [91, 184] on icon "button" at bounding box center [90, 185] width 6 height 6
click at [44, 186] on div "Software" at bounding box center [46, 185] width 82 height 6
click at [15, 182] on span "Software" at bounding box center [49, 184] width 89 height 9
click at [16, 184] on span "Software" at bounding box center [17, 185] width 25 height 6
click at [11, 111] on icon at bounding box center [12, 113] width 5 height 5
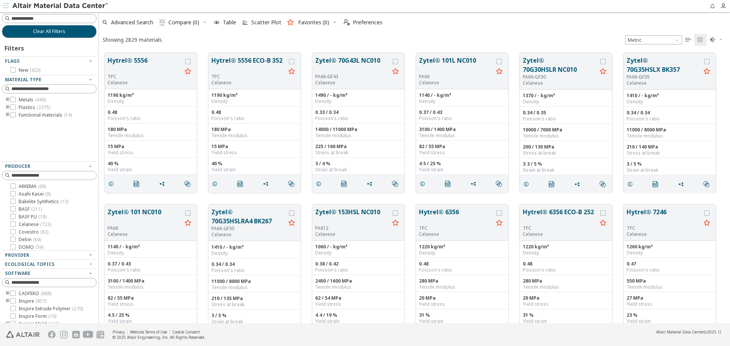
scroll to position [6, 6]
drag, startPoint x: 96, startPoint y: 259, endPoint x: 102, endPoint y: 295, distance: 36.5
click at [100, 303] on div "Clear All Filters Filters Flags New ( 423 ) Material Type Metals ( 440 ) Plasti…" at bounding box center [365, 167] width 730 height 311
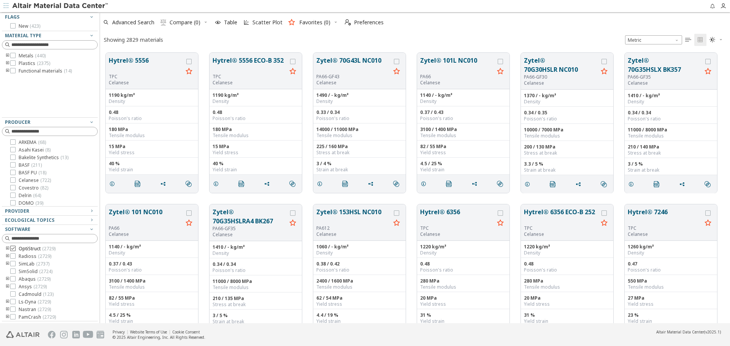
scroll to position [40, 0]
click at [14, 248] on icon at bounding box center [12, 247] width 5 height 5
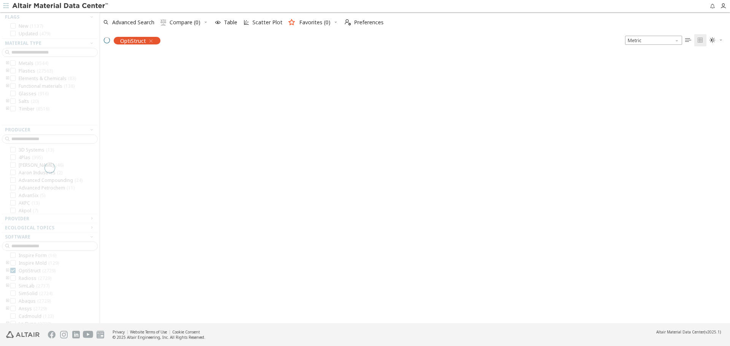
scroll to position [55, 0]
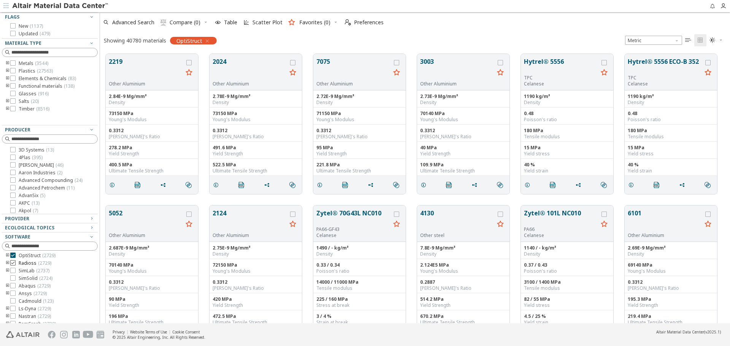
click at [14, 264] on icon at bounding box center [12, 262] width 5 height 5
click at [7, 263] on icon "toogle group" at bounding box center [7, 263] width 5 height 6
click at [8, 255] on icon "toogle group" at bounding box center [7, 256] width 5 height 6
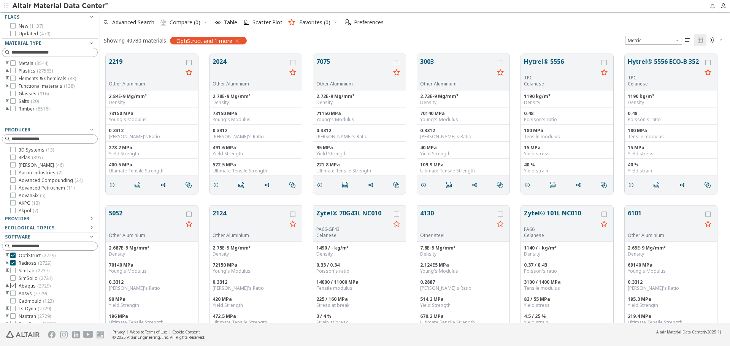
click at [12, 286] on icon at bounding box center [12, 285] width 5 height 5
click at [12, 292] on icon at bounding box center [12, 293] width 5 height 5
click at [13, 309] on icon at bounding box center [12, 308] width 5 height 5
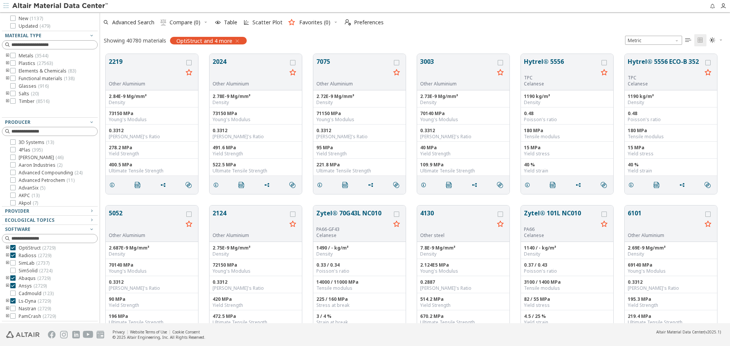
click at [6, 301] on icon "toogle group" at bounding box center [7, 301] width 5 height 6
click at [8, 269] on icon "toogle group" at bounding box center [7, 271] width 5 height 6
click at [7, 279] on icon "toogle group" at bounding box center [7, 278] width 5 height 6
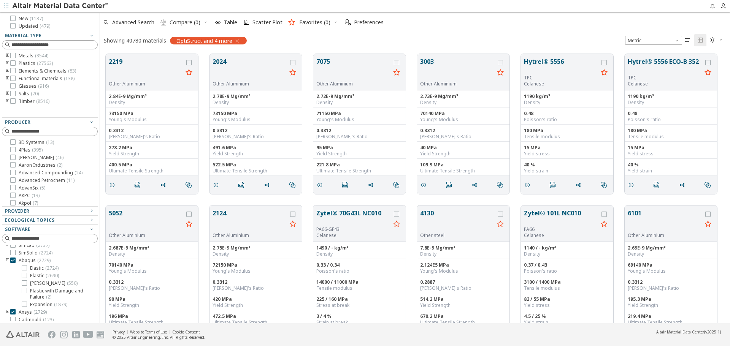
scroll to position [61, 0]
click at [6, 249] on icon "toogle group" at bounding box center [7, 250] width 5 height 6
click at [7, 300] on icon "toogle group" at bounding box center [7, 303] width 5 height 6
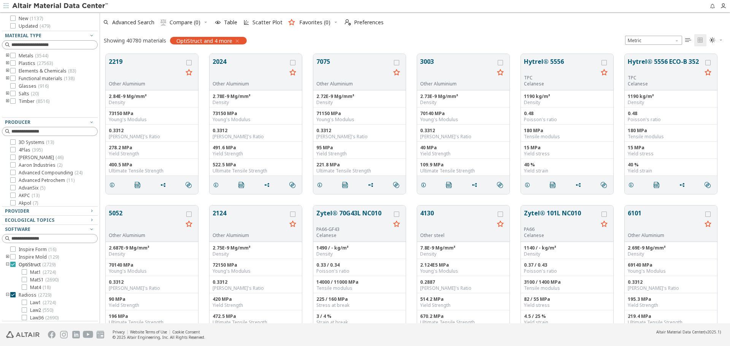
click at [13, 266] on icon at bounding box center [12, 264] width 5 height 5
click at [14, 272] on icon at bounding box center [12, 271] width 5 height 5
click at [8, 300] on icon "toogle group" at bounding box center [7, 301] width 5 height 6
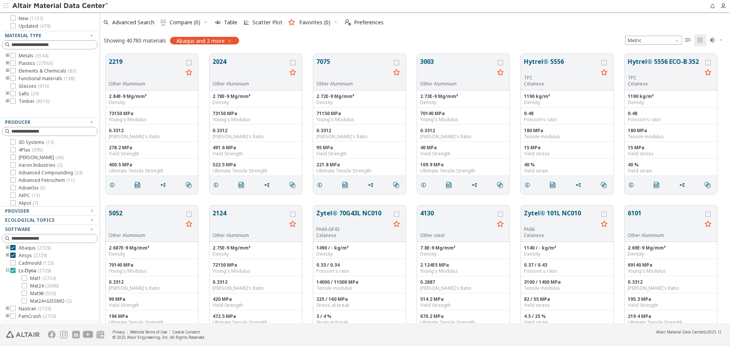
click at [12, 271] on icon at bounding box center [12, 270] width 5 height 5
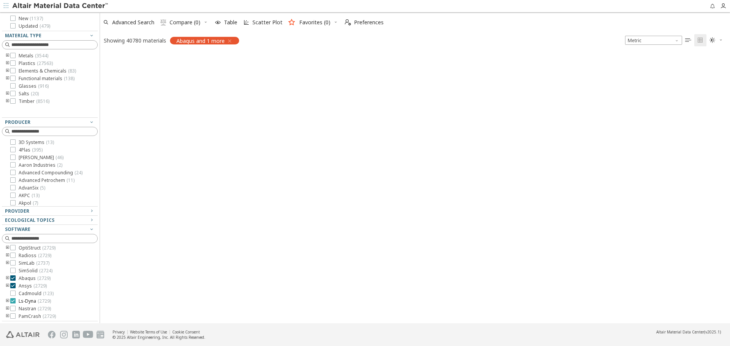
scroll to position [55, 0]
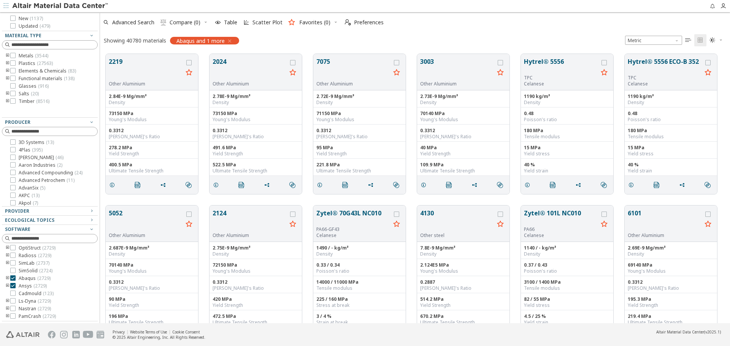
click at [7, 301] on icon "toogle group" at bounding box center [7, 301] width 5 height 6
click at [6, 246] on icon "toogle group" at bounding box center [7, 248] width 5 height 6
click at [6, 299] on icon "toogle group" at bounding box center [7, 300] width 5 height 6
click at [89, 121] on icon "button" at bounding box center [92, 122] width 6 height 6
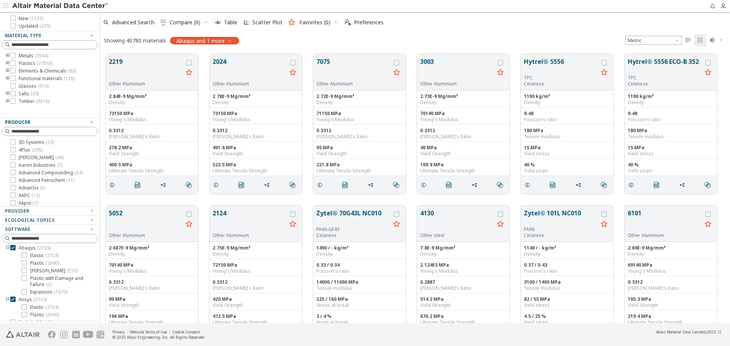
scroll to position [0, 0]
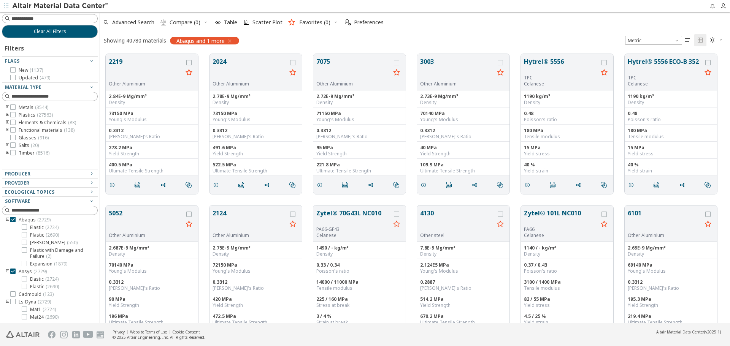
drag, startPoint x: 82, startPoint y: 293, endPoint x: 78, endPoint y: 322, distance: 29.5
click at [78, 322] on div "Filters Flags New ( 1137 ) Updated ( 479 ) Material Type Metals ( 3544 ) Plasti…" at bounding box center [50, 180] width 96 height 284
click at [89, 86] on icon "button" at bounding box center [92, 87] width 6 height 6
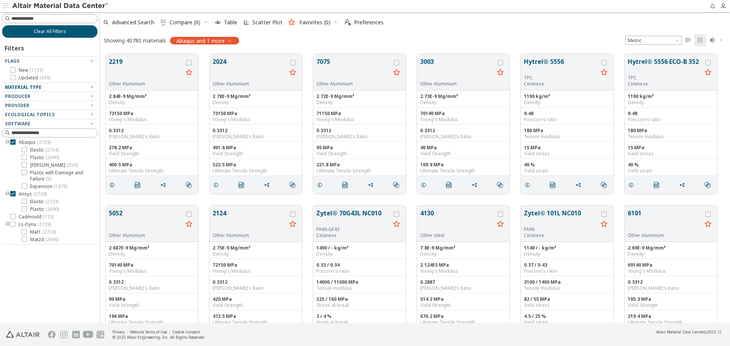
click at [92, 85] on icon "button" at bounding box center [92, 87] width 6 height 6
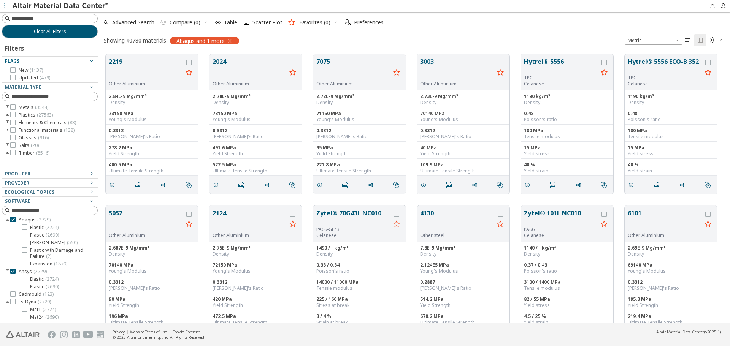
click at [89, 60] on icon "button" at bounding box center [92, 61] width 6 height 6
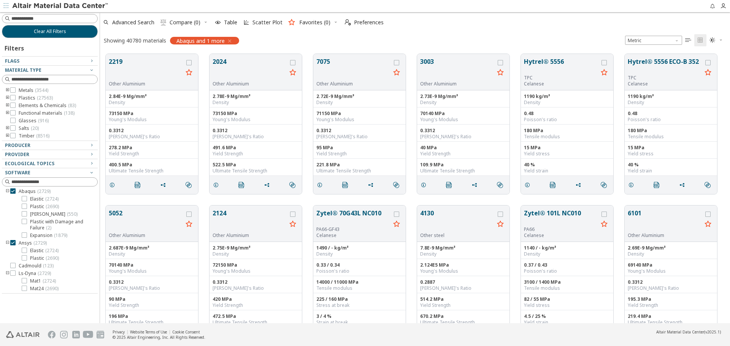
drag, startPoint x: 49, startPoint y: 151, endPoint x: 51, endPoint y: 141, distance: 10.5
click at [51, 141] on div "Filters Flags New ( 1137 ) Updated ( 479 ) Material Type Metals ( 3544 ) Plasti…" at bounding box center [50, 166] width 96 height 256
drag, startPoint x: 61, startPoint y: 293, endPoint x: 62, endPoint y: 309, distance: 16.4
click at [62, 309] on div "Filters Flags New ( 1137 ) Updated ( 479 ) Material Type Metals ( 3544 ) Plasti…" at bounding box center [50, 174] width 96 height 272
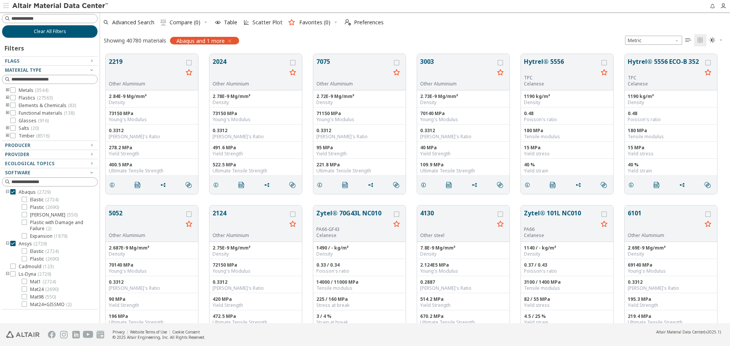
click at [499, 0] on div at bounding box center [406, 6] width 595 height 12
click at [593, 7] on div at bounding box center [406, 6] width 595 height 12
click at [380, 23] on span "Preferences" at bounding box center [369, 22] width 30 height 5
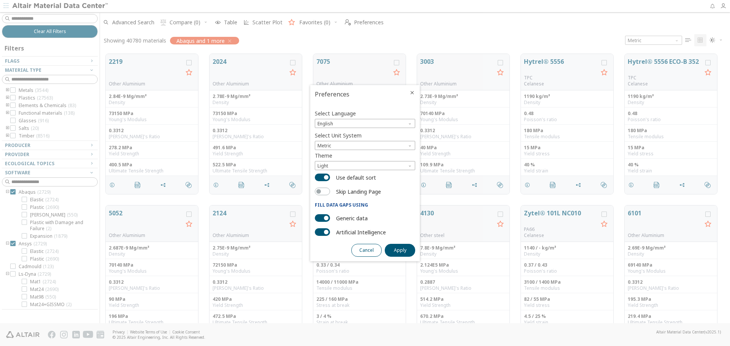
click at [364, 250] on span "Cancel" at bounding box center [366, 250] width 14 height 6
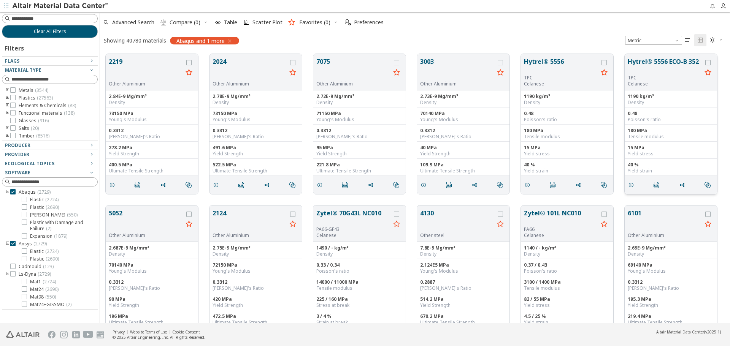
click at [659, 62] on button "Hytrel® 5556 ECO-B 352" at bounding box center [664, 66] width 74 height 18
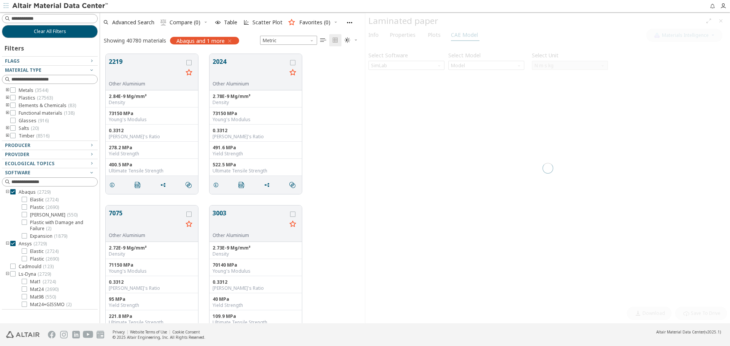
scroll to position [269, 259]
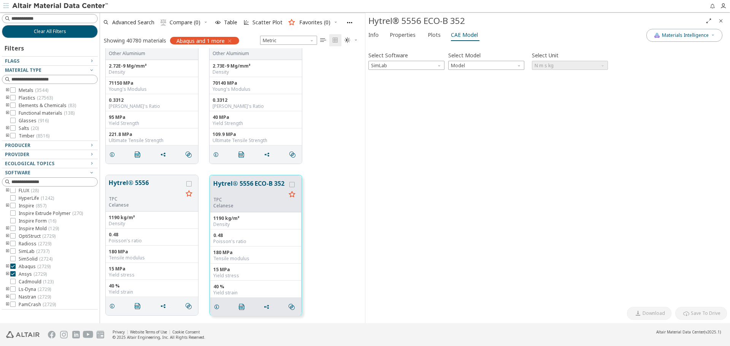
scroll to position [10, 0]
click at [412, 35] on span "Properties" at bounding box center [402, 35] width 26 height 12
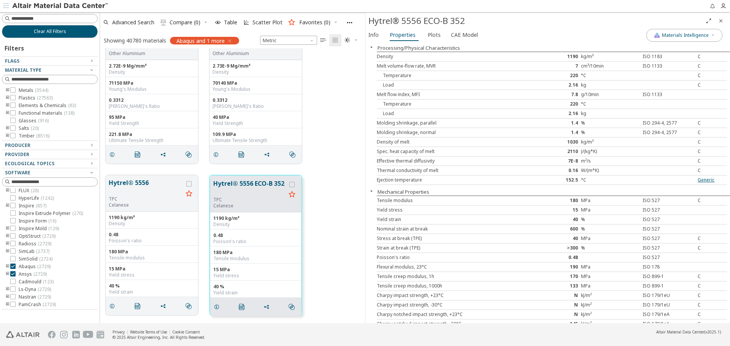
scroll to position [0, 0]
click at [141, 182] on button "Hytrel® 5556" at bounding box center [146, 187] width 74 height 18
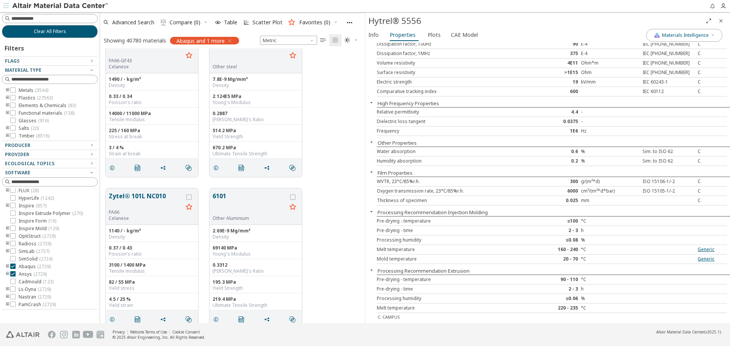
scroll to position [828, 0]
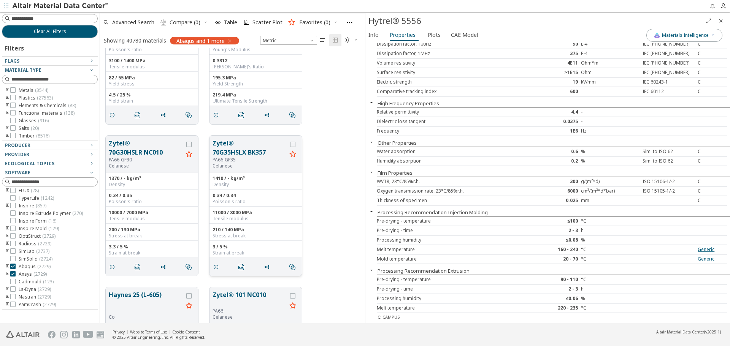
click at [225, 144] on button "Zytel® 70G35HSLX BK357" at bounding box center [249, 148] width 74 height 18
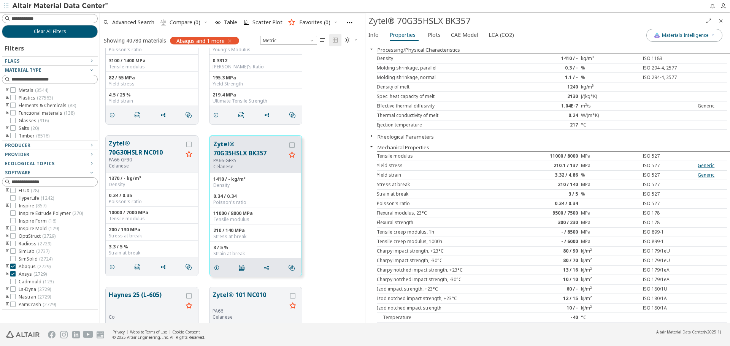
click at [704, 105] on link "Generic" at bounding box center [705, 106] width 17 height 6
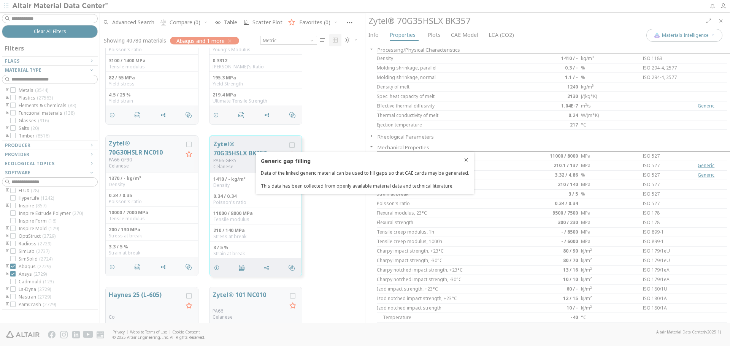
click at [464, 158] on h3 "Generic gap filling" at bounding box center [365, 160] width 208 height 7
click at [464, 160] on h3 "Generic gap filling" at bounding box center [365, 160] width 208 height 7
click at [392, 179] on div "Generic gap filling Data of the linked generic material can be used to fill gap…" at bounding box center [365, 173] width 208 height 32
click at [607, 177] on div at bounding box center [365, 173] width 730 height 346
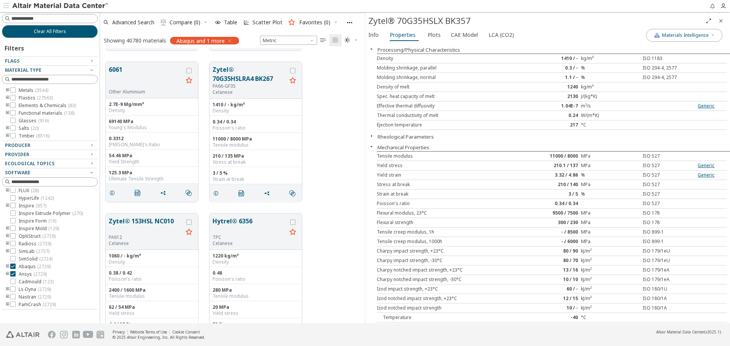
scroll to position [1436, 0]
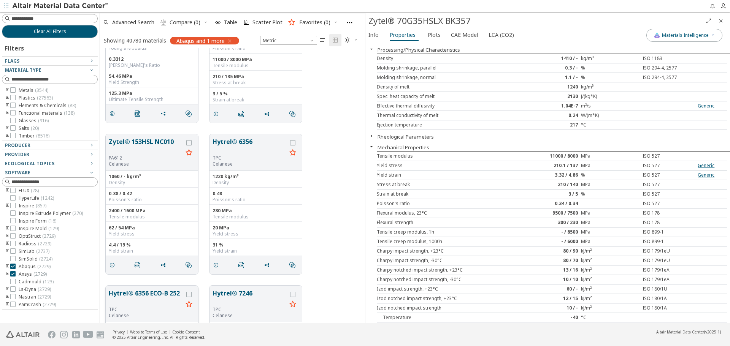
click at [150, 293] on button "Hytrel® 6356 ECO-B 252" at bounding box center [146, 298] width 74 height 18
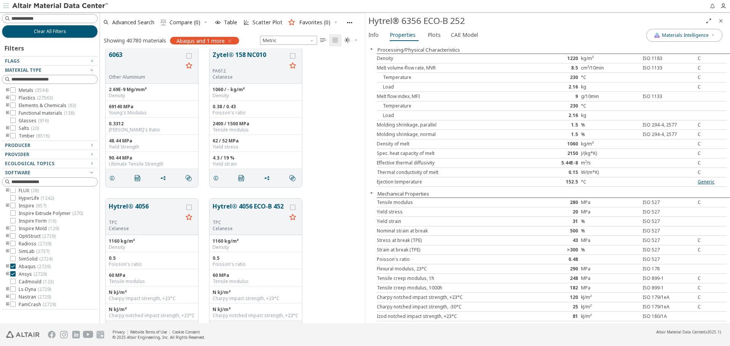
scroll to position [1968, 0]
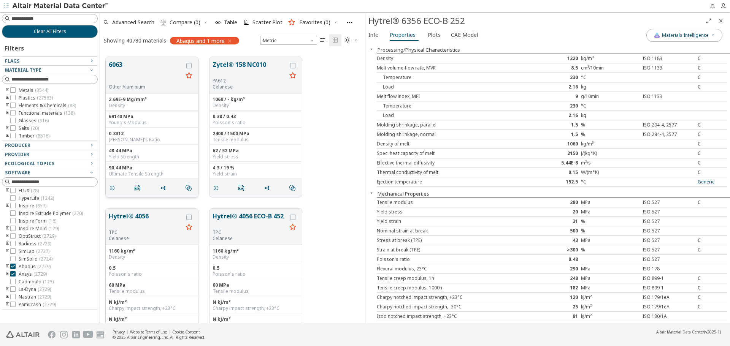
click at [120, 63] on button "6063" at bounding box center [146, 72] width 74 height 24
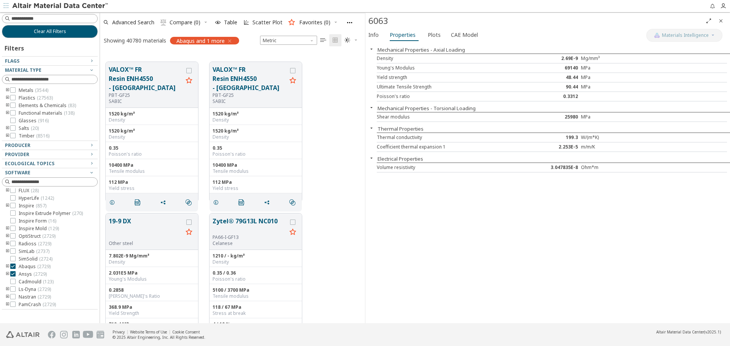
scroll to position [3108, 0]
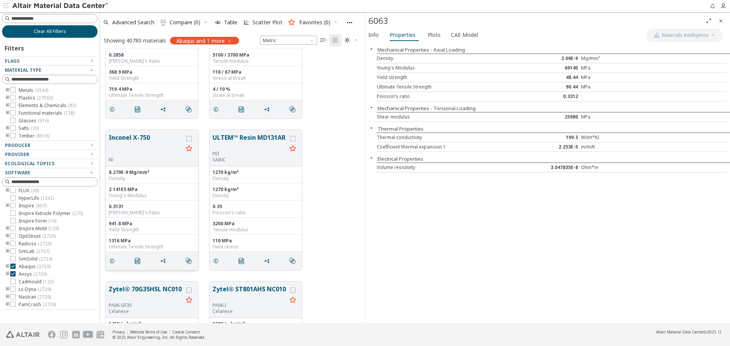
click at [131, 136] on button "Inconel X-750" at bounding box center [146, 145] width 74 height 24
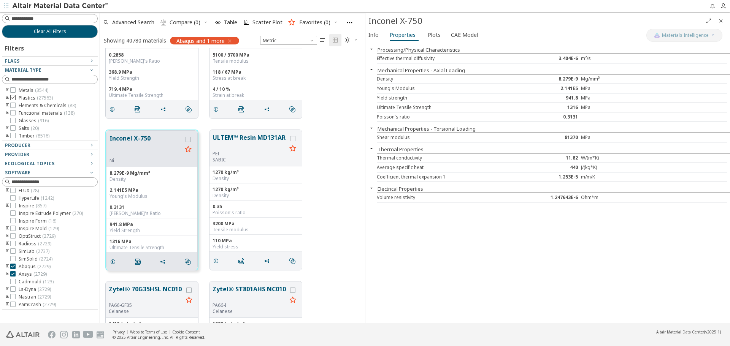
click at [11, 99] on icon at bounding box center [12, 97] width 5 height 5
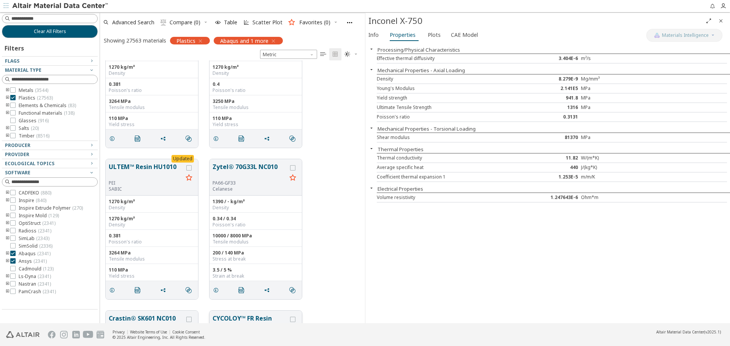
scroll to position [6407, 0]
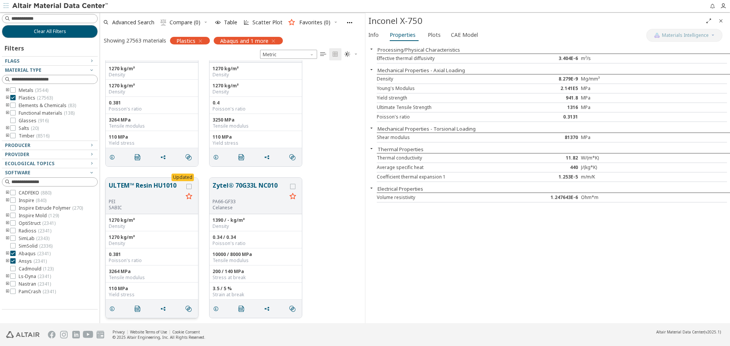
click at [157, 182] on button "ULTEM™ Resin HU1010" at bounding box center [146, 190] width 74 height 18
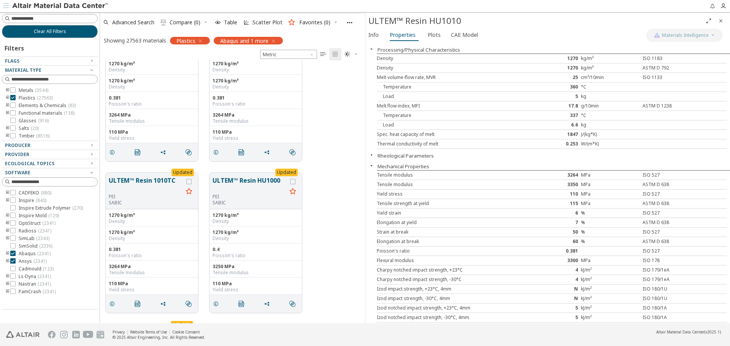
scroll to position [6255, 0]
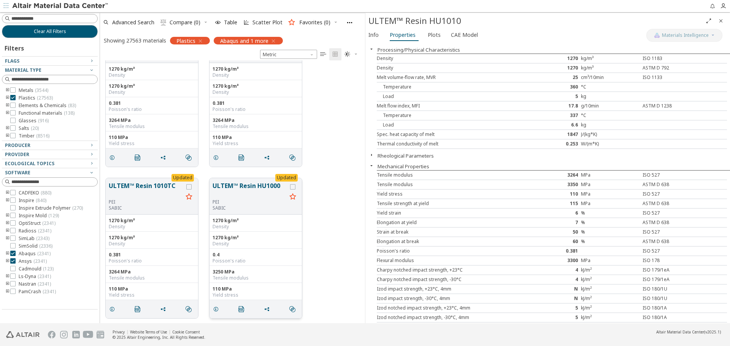
click at [229, 185] on button "ULTEM™ Resin HU1000" at bounding box center [249, 190] width 74 height 18
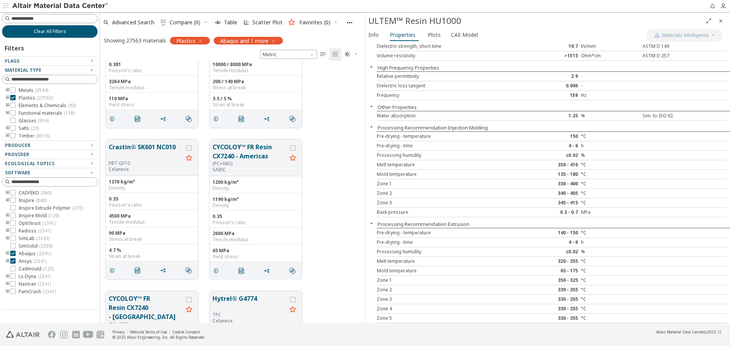
scroll to position [6939, 0]
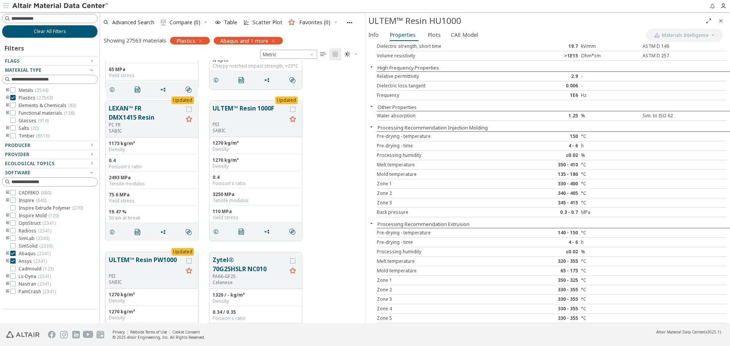
click at [151, 258] on button "ULTEM™ Resin PW1000" at bounding box center [146, 264] width 74 height 18
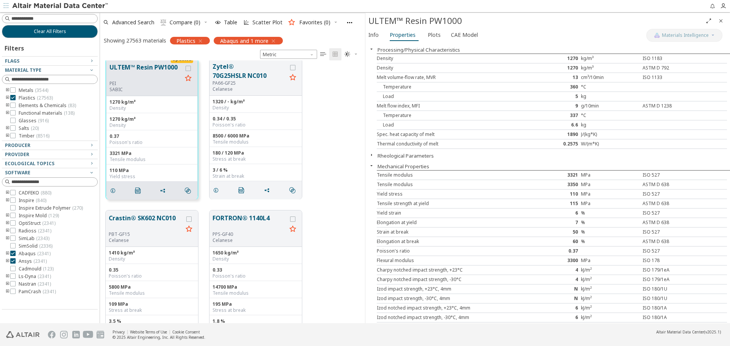
scroll to position [7319, 0]
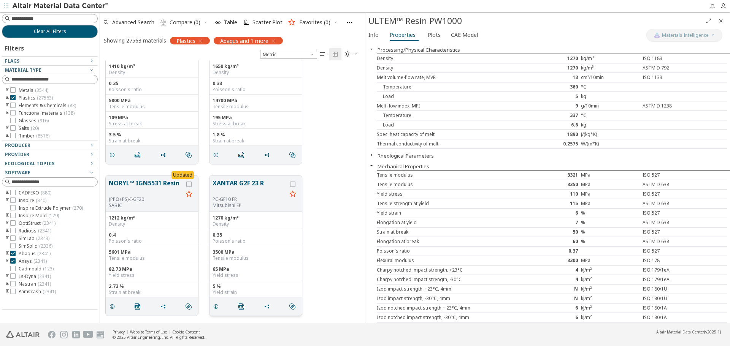
click at [236, 181] on button "XANTAR G2F 23 R" at bounding box center [249, 188] width 74 height 18
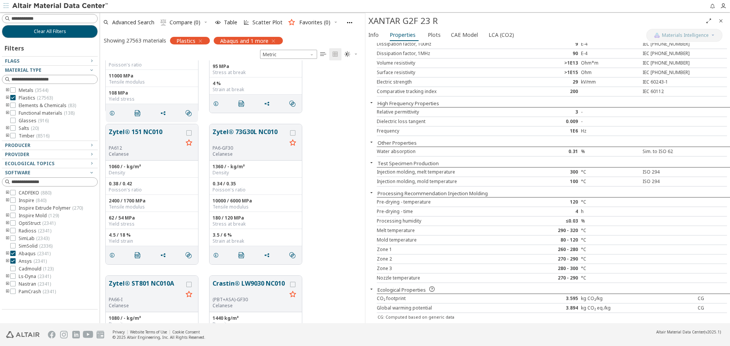
scroll to position [8117, 0]
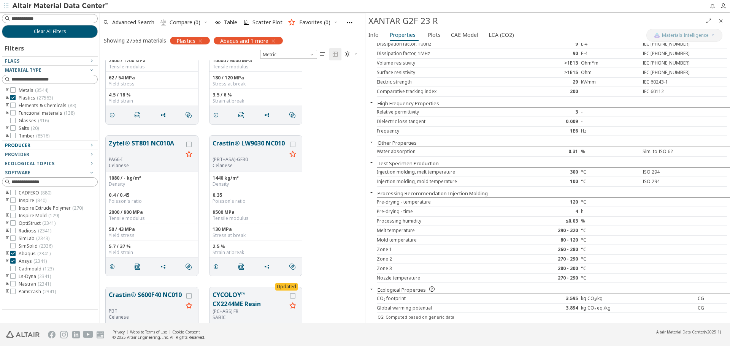
click at [22, 147] on span "Producer" at bounding box center [17, 145] width 25 height 6
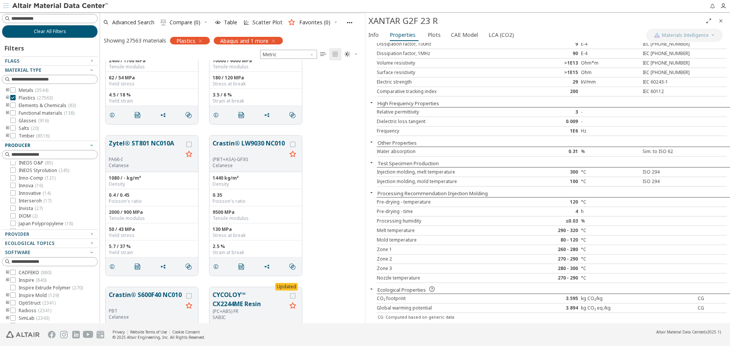
scroll to position [836, 0]
click at [13, 189] on icon at bounding box center [12, 187] width 5 height 5
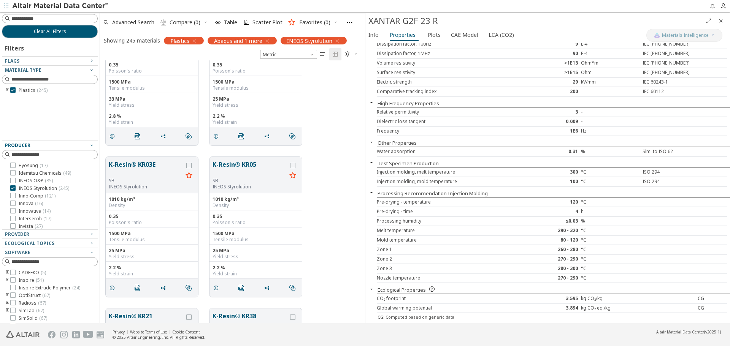
scroll to position [608, 0]
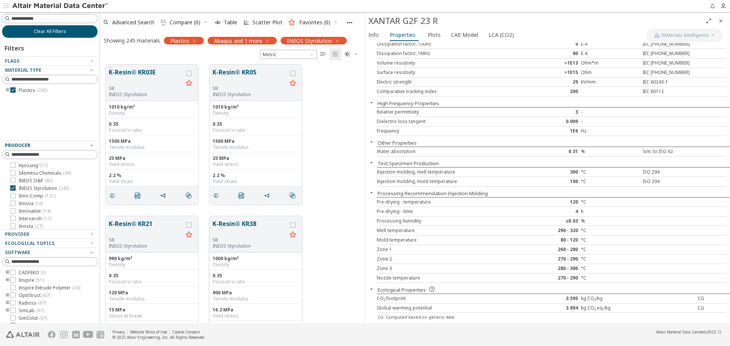
click at [244, 223] on button "K-Resin® KR38" at bounding box center [249, 228] width 74 height 18
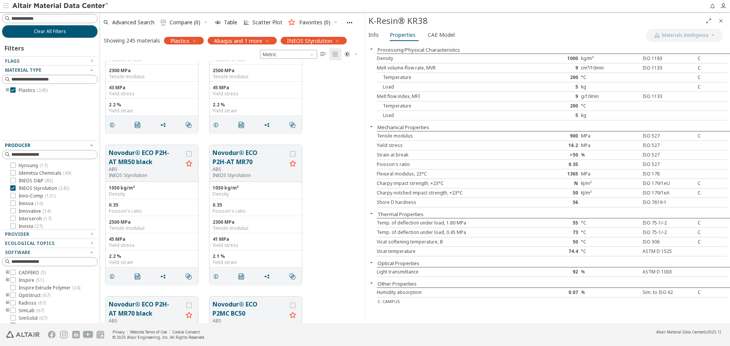
scroll to position [6178, 0]
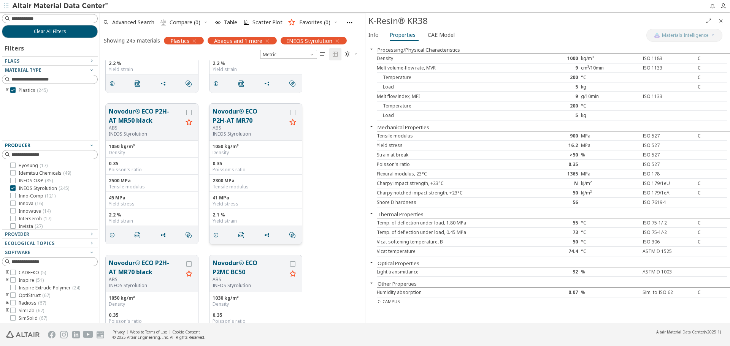
click at [236, 113] on button "Novodur® ECO P2H-AT MR70" at bounding box center [249, 116] width 74 height 18
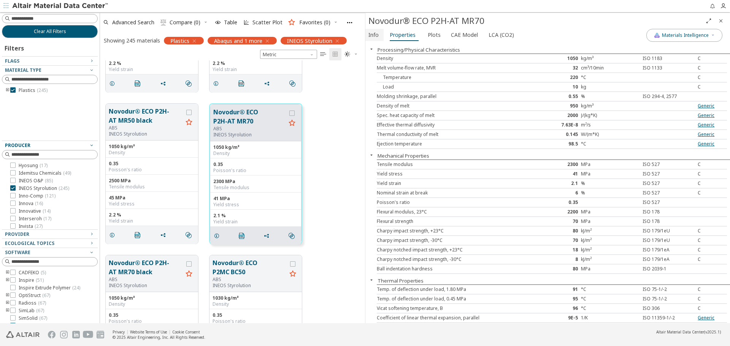
click at [377, 36] on span "Info" at bounding box center [373, 35] width 10 height 12
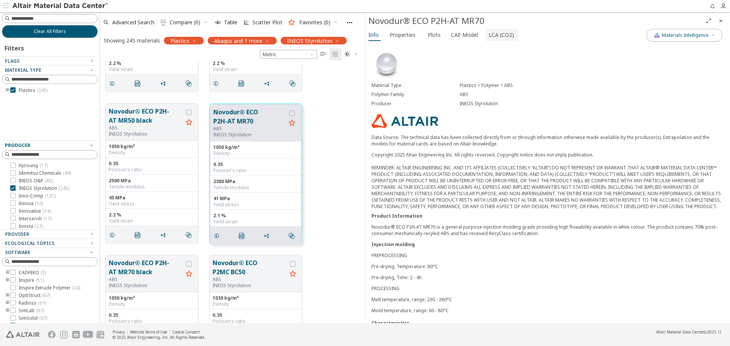
click at [499, 40] on span "LCA (CO2)" at bounding box center [500, 35] width 25 height 12
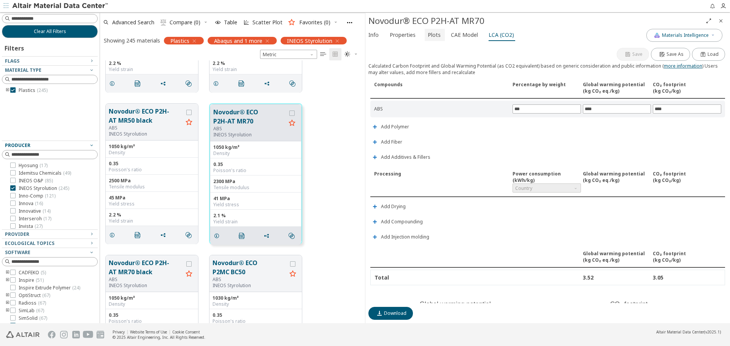
click at [427, 34] on span "Plots" at bounding box center [433, 35] width 13 height 12
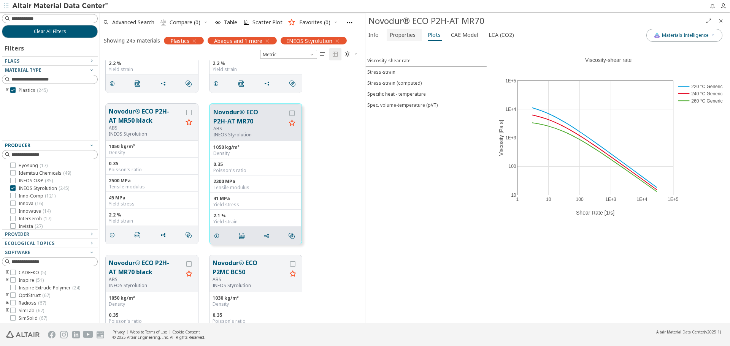
click at [408, 33] on span "Properties" at bounding box center [402, 35] width 26 height 12
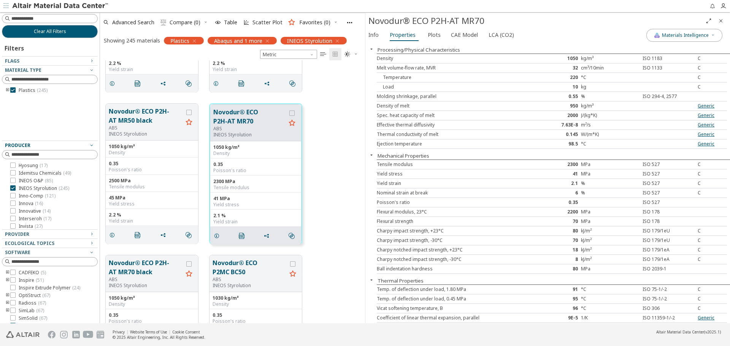
click at [562, 4] on div at bounding box center [406, 6] width 595 height 12
click at [582, 25] on div "Novodur® ECO P2H-AT MR70" at bounding box center [535, 21] width 334 height 12
click at [555, 13] on div "Novodur® ECO P2H-AT MR70" at bounding box center [547, 21] width 364 height 16
click at [556, 13] on div "Novodur® ECO P2H-AT MR70" at bounding box center [547, 21] width 364 height 16
drag, startPoint x: 616, startPoint y: 30, endPoint x: 618, endPoint y: 78, distance: 47.5
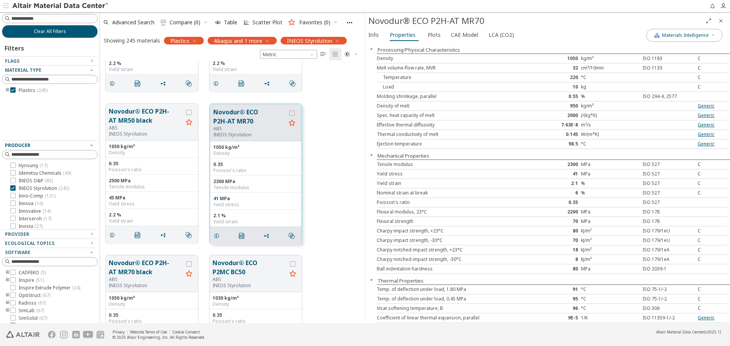
click at [617, 30] on div "Info Properties Plots CAE Model LCA (CO2)" at bounding box center [505, 36] width 281 height 14
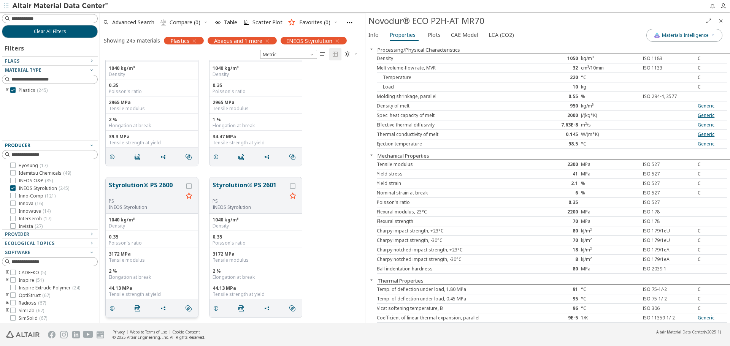
scroll to position [10879, 0]
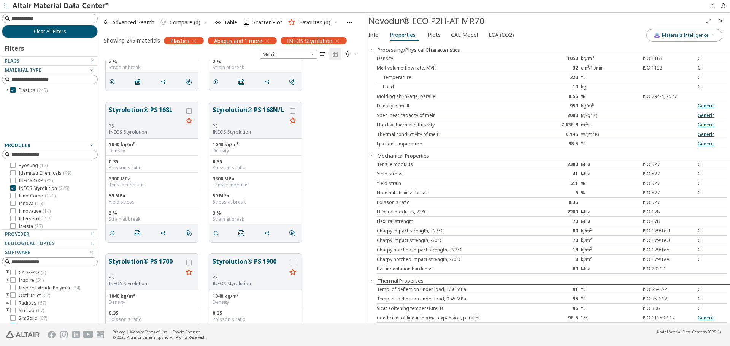
click at [223, 261] on button "Styrolution® PS 1900" at bounding box center [249, 266] width 74 height 18
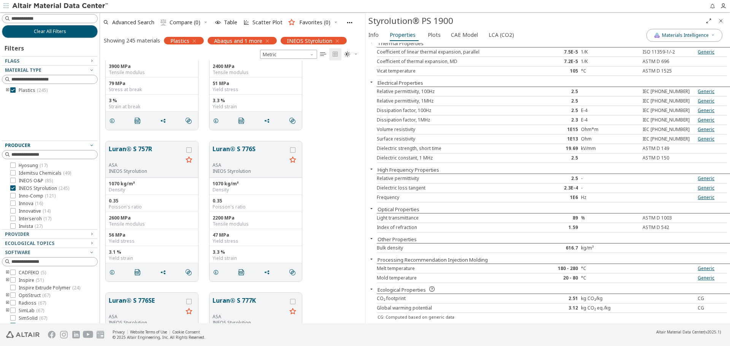
scroll to position [2220, 0]
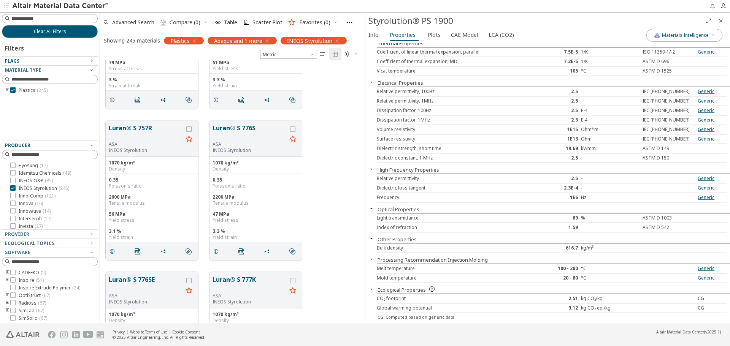
click at [70, 58] on div "Flags" at bounding box center [47, 61] width 84 height 6
click at [89, 59] on icon "button" at bounding box center [92, 61] width 6 height 6
click at [11, 187] on icon at bounding box center [12, 187] width 5 height 5
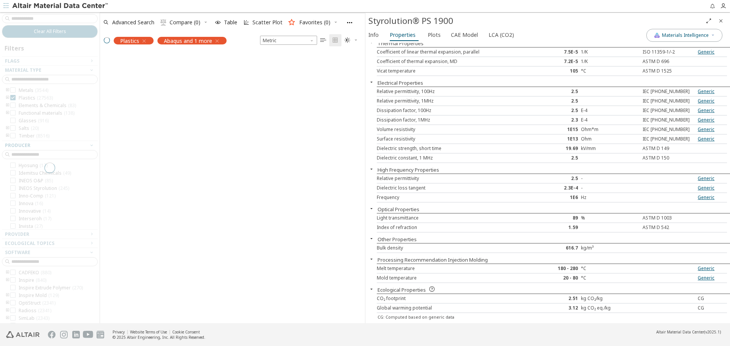
scroll to position [257, 259]
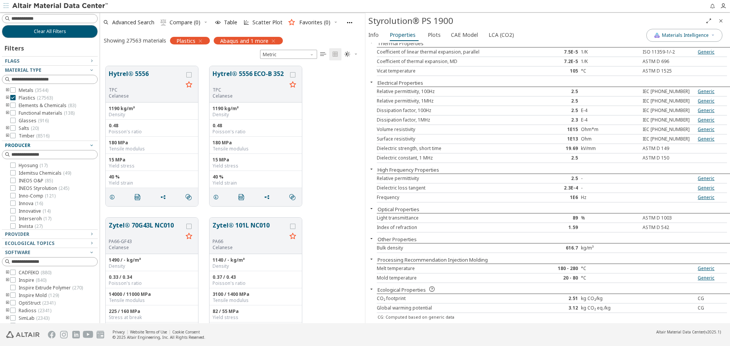
click at [89, 60] on icon "button" at bounding box center [92, 61] width 6 height 6
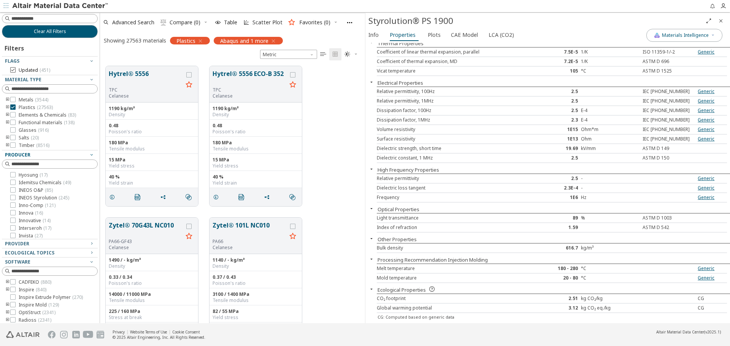
click at [12, 68] on icon at bounding box center [12, 69] width 5 height 5
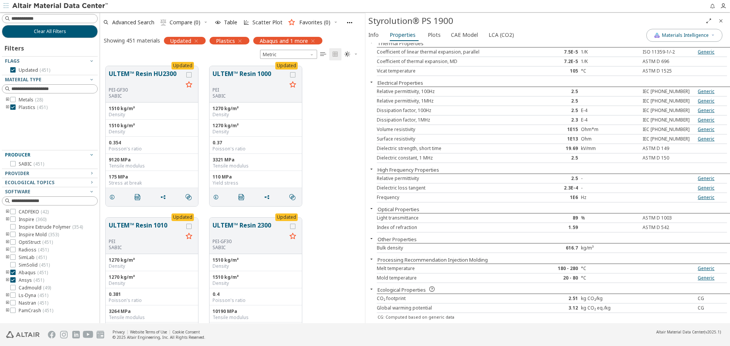
scroll to position [1737, 0]
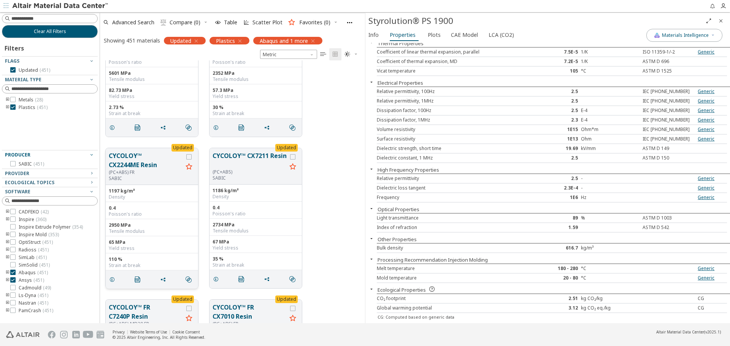
click at [127, 153] on button "CYCOLOY™ CX2244ME Resin" at bounding box center [146, 160] width 74 height 18
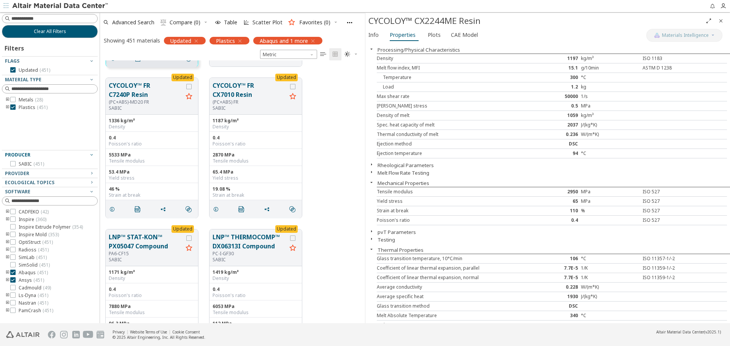
scroll to position [2079, 0]
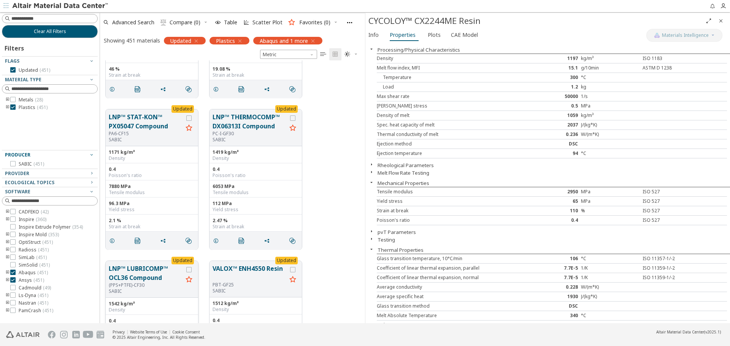
click at [143, 265] on button "LNP™ LUBRICOMP™ OCL36 Compound" at bounding box center [146, 273] width 74 height 18
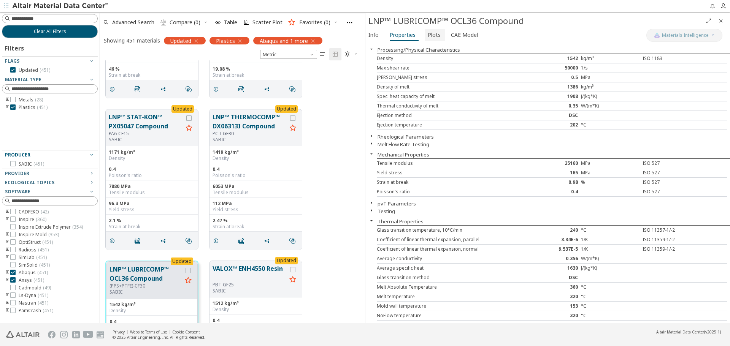
click at [432, 34] on span "Plots" at bounding box center [433, 35] width 13 height 12
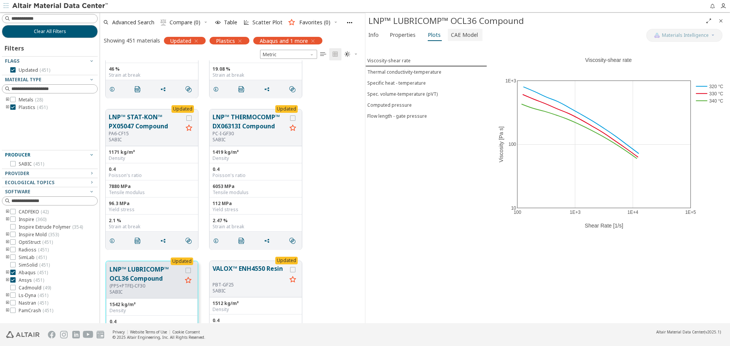
click at [467, 33] on span "CAE Model" at bounding box center [464, 35] width 27 height 12
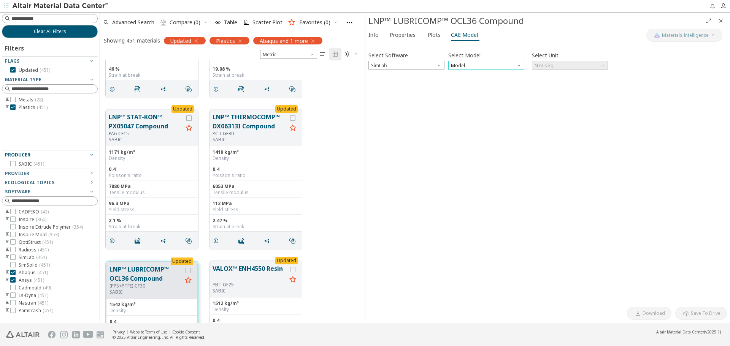
click at [467, 64] on span "Model" at bounding box center [486, 65] width 76 height 9
drag, startPoint x: 431, startPoint y: 116, endPoint x: 404, endPoint y: 64, distance: 58.3
click at [431, 115] on div "Select Software SimLab Select Model Model Select Unit N m s kg Invalid data. Pl…" at bounding box center [547, 174] width 358 height 257
click at [370, 33] on span "Info" at bounding box center [373, 35] width 10 height 12
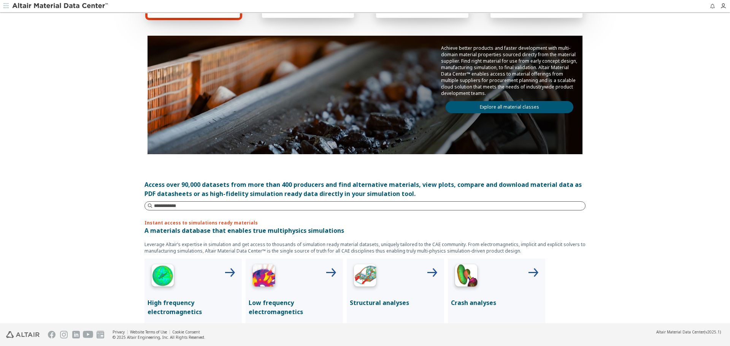
scroll to position [76, 0]
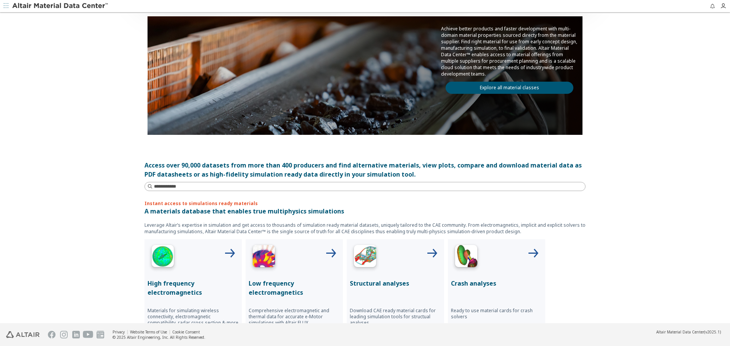
click at [309, 209] on p "A materials database that enables true multiphysics simulations" at bounding box center [364, 211] width 441 height 9
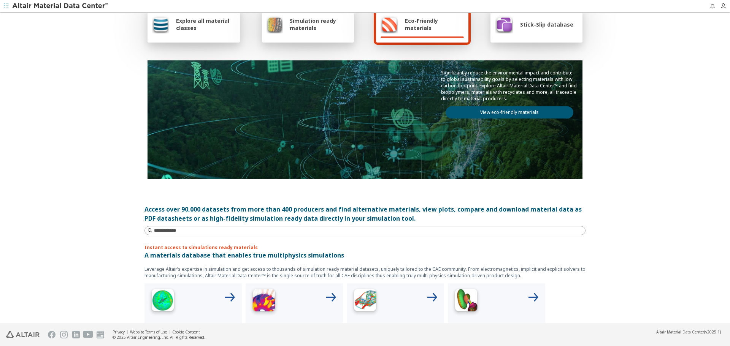
scroll to position [0, 0]
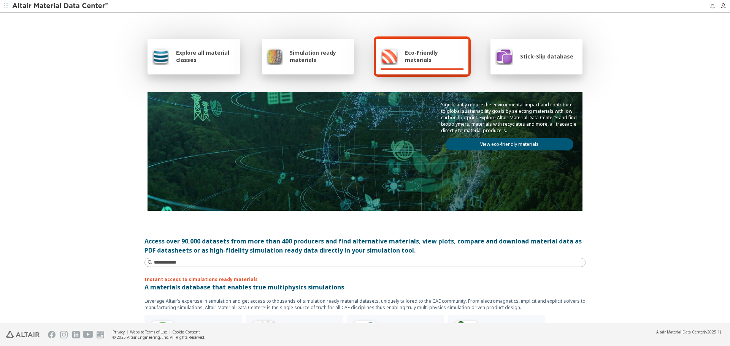
click at [537, 55] on span "Stick-Slip database" at bounding box center [546, 56] width 53 height 7
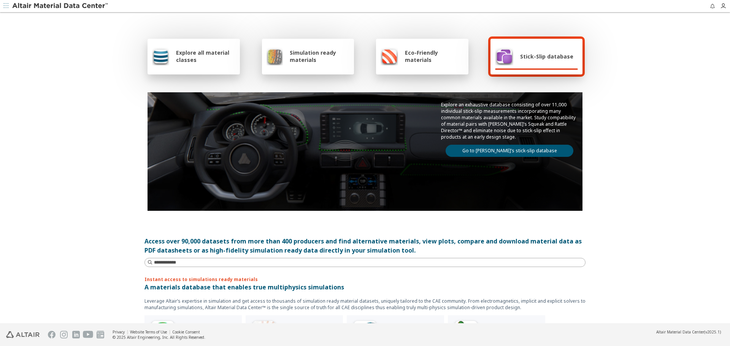
click at [499, 151] on link "Go to [PERSON_NAME]’s stick-slip database" at bounding box center [509, 151] width 128 height 12
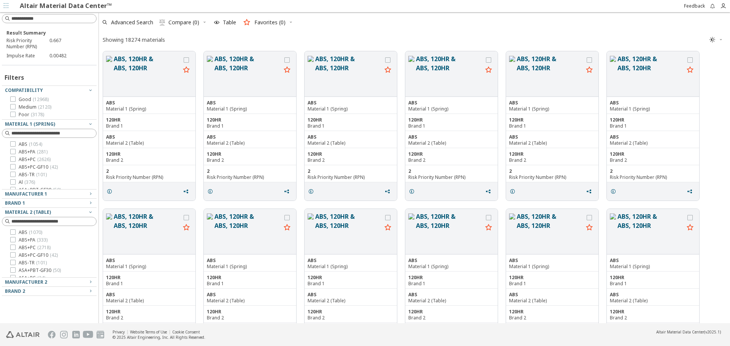
scroll to position [271, 625]
click at [419, 19] on div "Advanced Search  Compare (0) Table Favorites (0)" at bounding box center [411, 22] width 625 height 17
click at [15, 161] on icon at bounding box center [12, 161] width 5 height 5
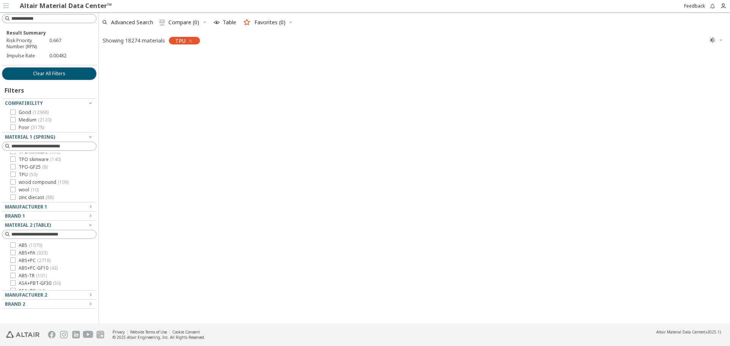
scroll to position [269, 625]
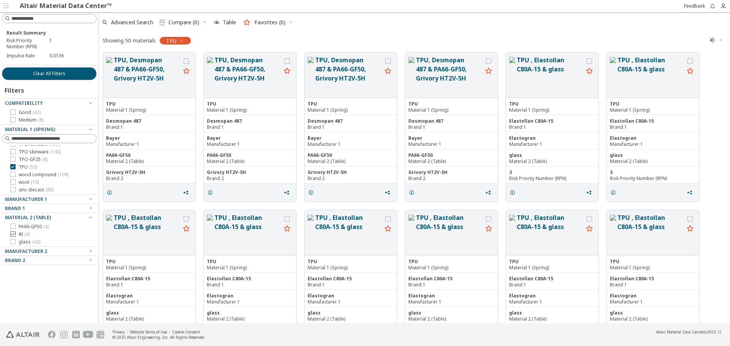
click at [14, 234] on icon at bounding box center [12, 233] width 5 height 5
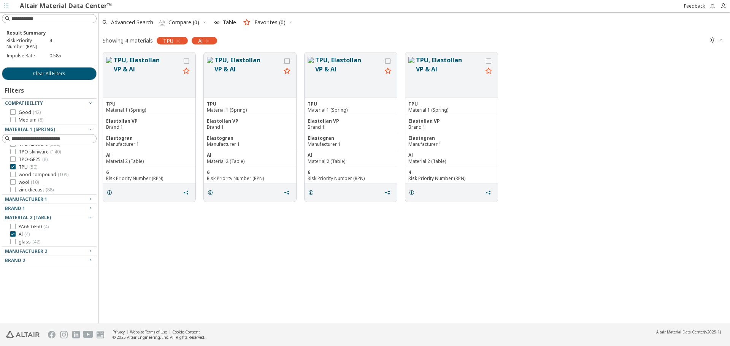
scroll to position [97, 0]
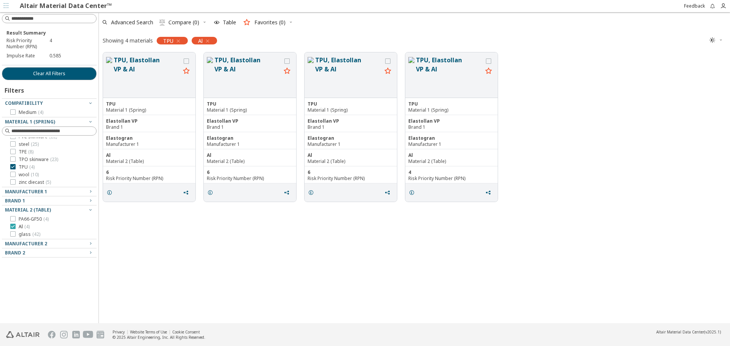
click at [13, 225] on icon at bounding box center [12, 226] width 5 height 5
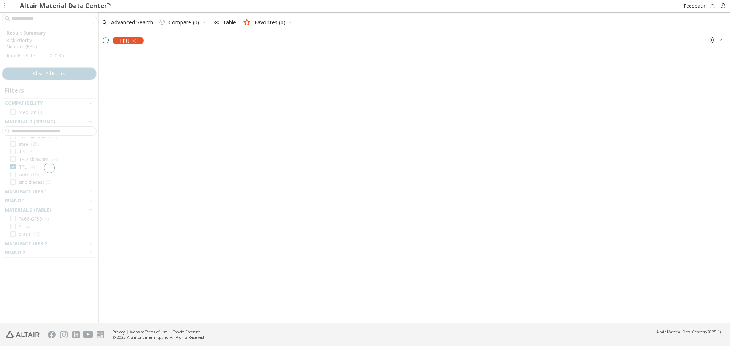
scroll to position [583, 0]
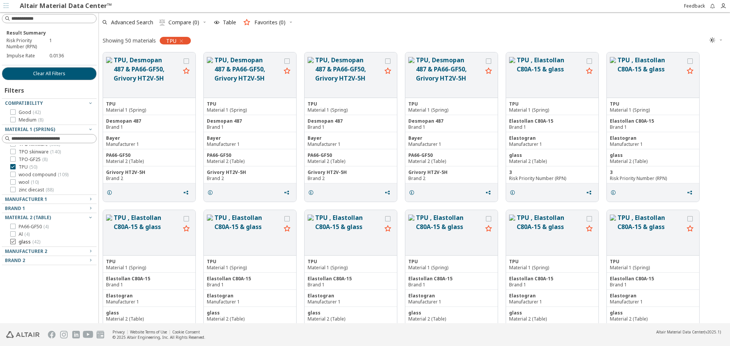
click at [15, 241] on div at bounding box center [12, 241] width 5 height 5
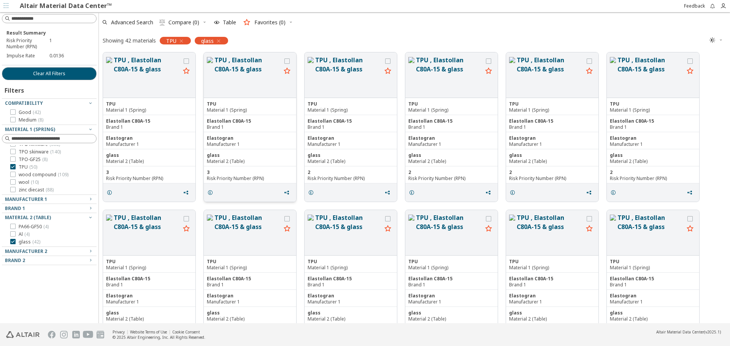
scroll to position [13, 0]
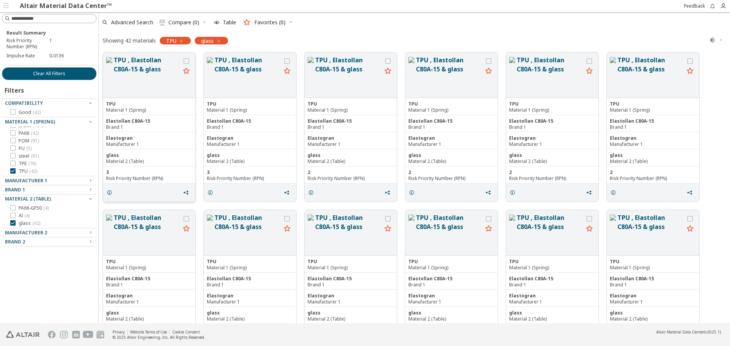
click at [132, 69] on button "TPU , Elastollan C80A-15 & glass" at bounding box center [147, 74] width 66 height 39
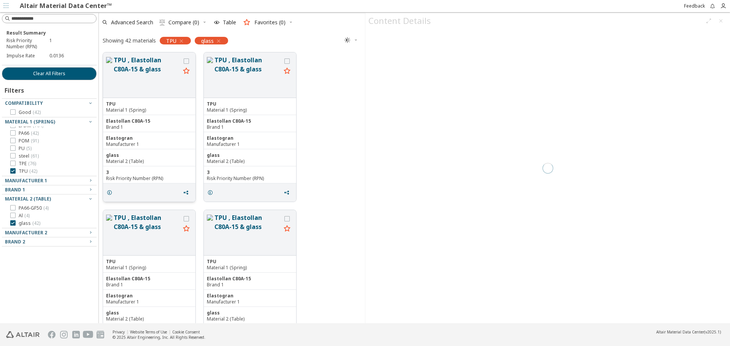
scroll to position [269, 260]
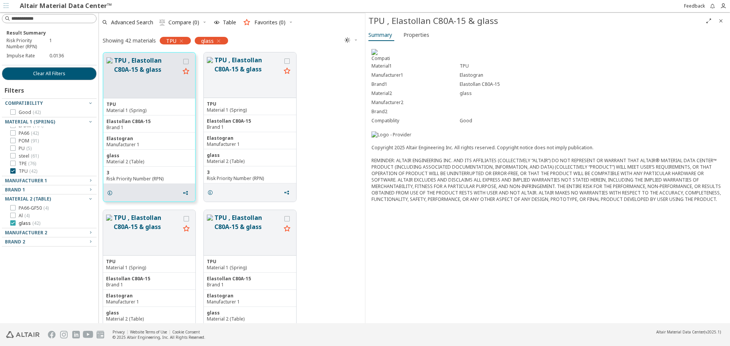
click at [14, 221] on icon at bounding box center [12, 222] width 5 height 5
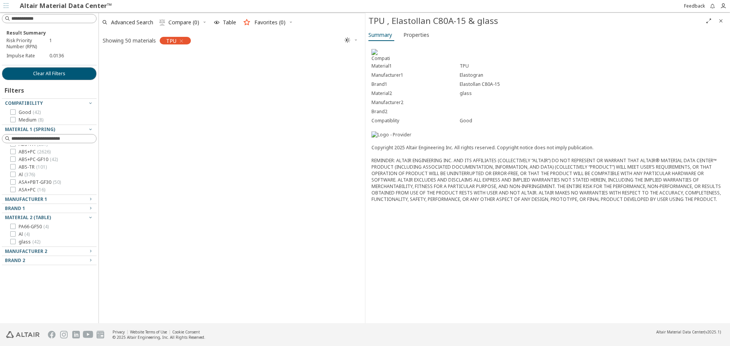
scroll to position [583, 0]
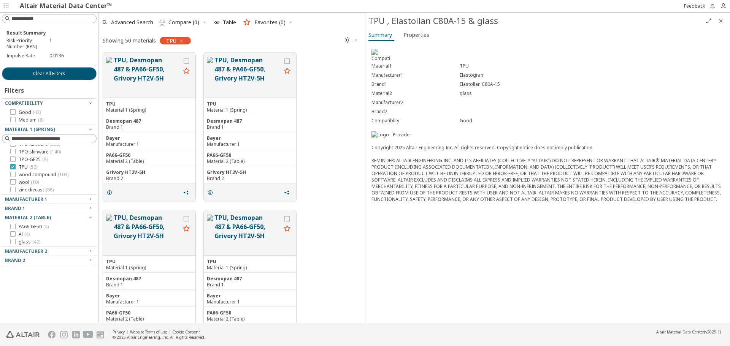
click at [13, 168] on icon at bounding box center [12, 166] width 5 height 5
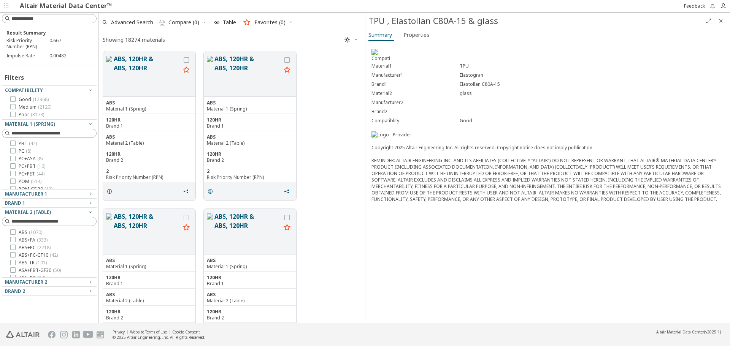
scroll to position [241, 0]
click at [12, 164] on label "paper ( 14 )" at bounding box center [25, 162] width 31 height 6
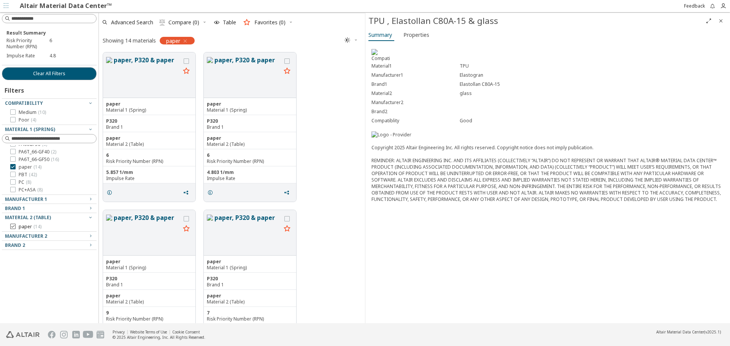
click at [12, 225] on icon at bounding box center [12, 226] width 5 height 5
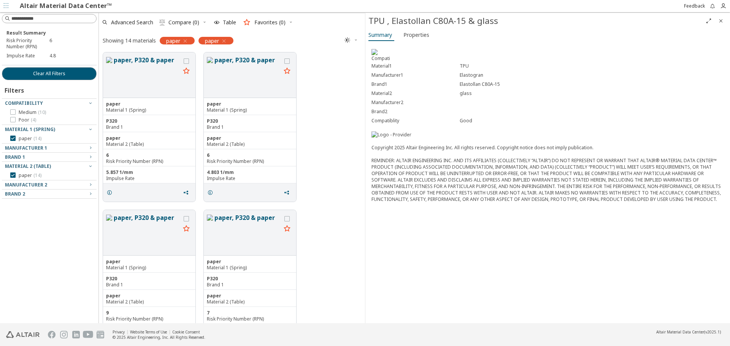
click at [721, 19] on icon "Close" at bounding box center [720, 21] width 6 height 6
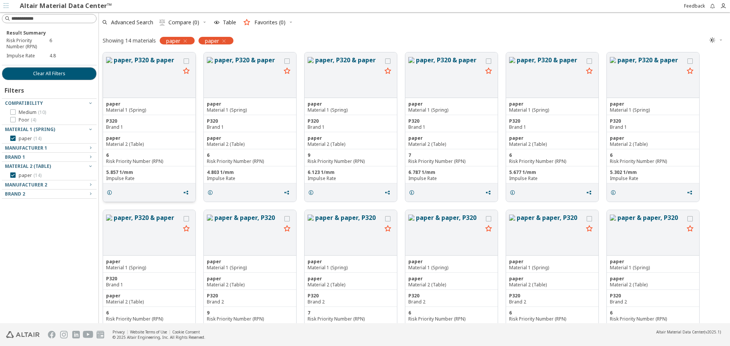
click at [155, 59] on button "paper, P320 & paper" at bounding box center [147, 74] width 66 height 39
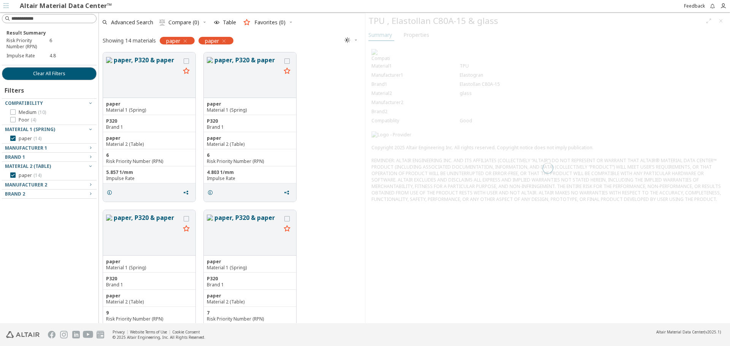
scroll to position [269, 260]
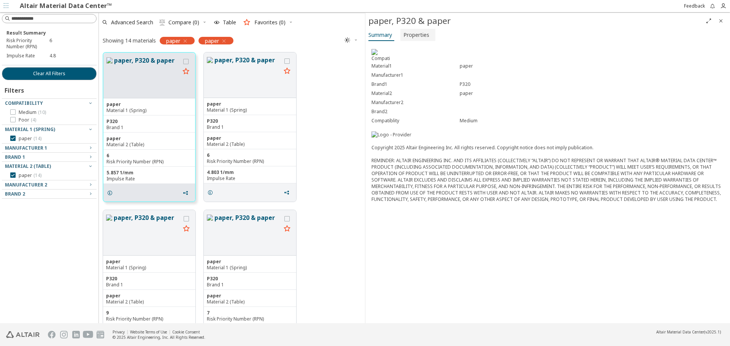
click at [415, 36] on span "Properties" at bounding box center [416, 35] width 26 height 12
